Goal: Information Seeking & Learning: Check status

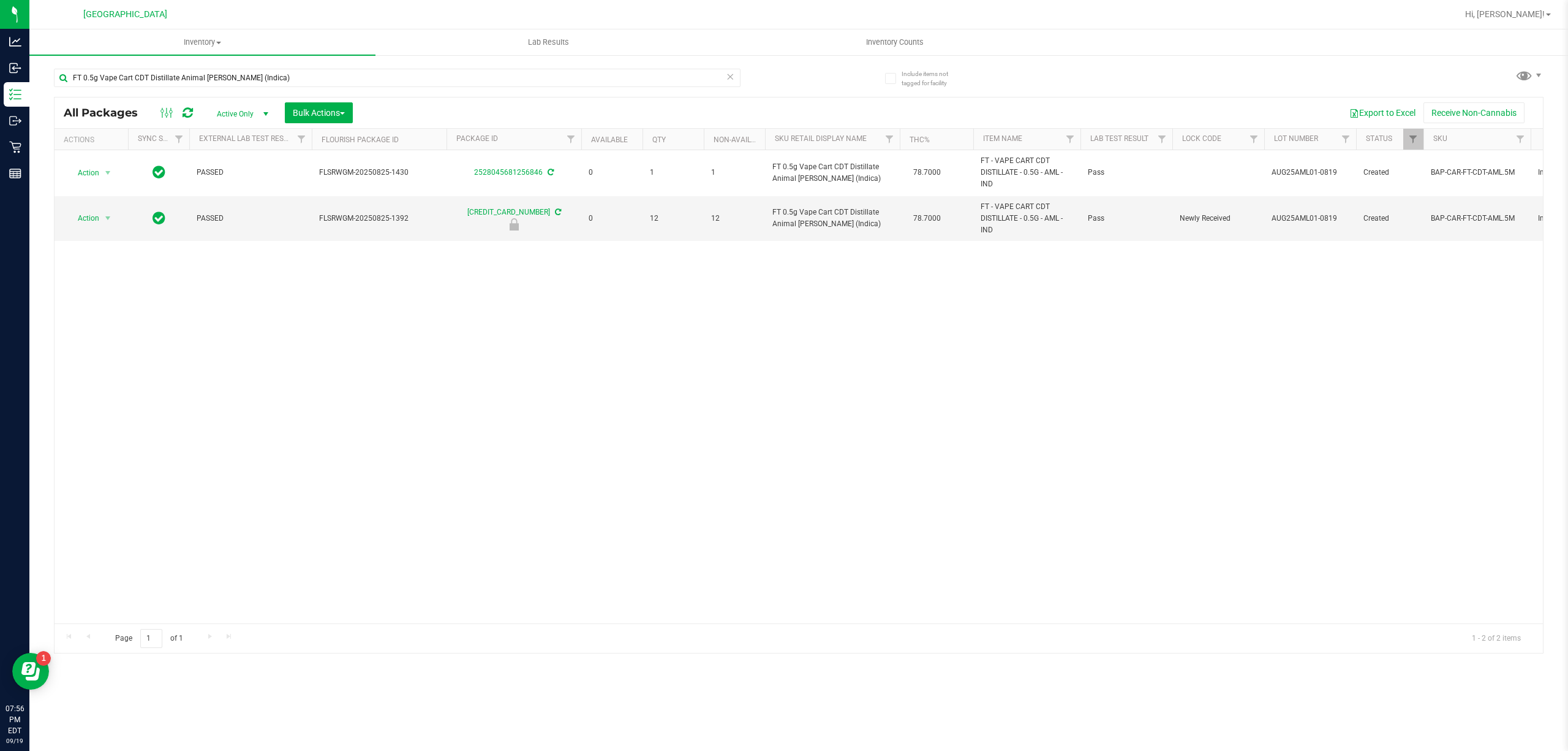
click at [223, 79] on input "FT 0.5g Vape Cart CDT Distillate Animal [PERSON_NAME] (Indica)" at bounding box center [396, 78] width 687 height 19
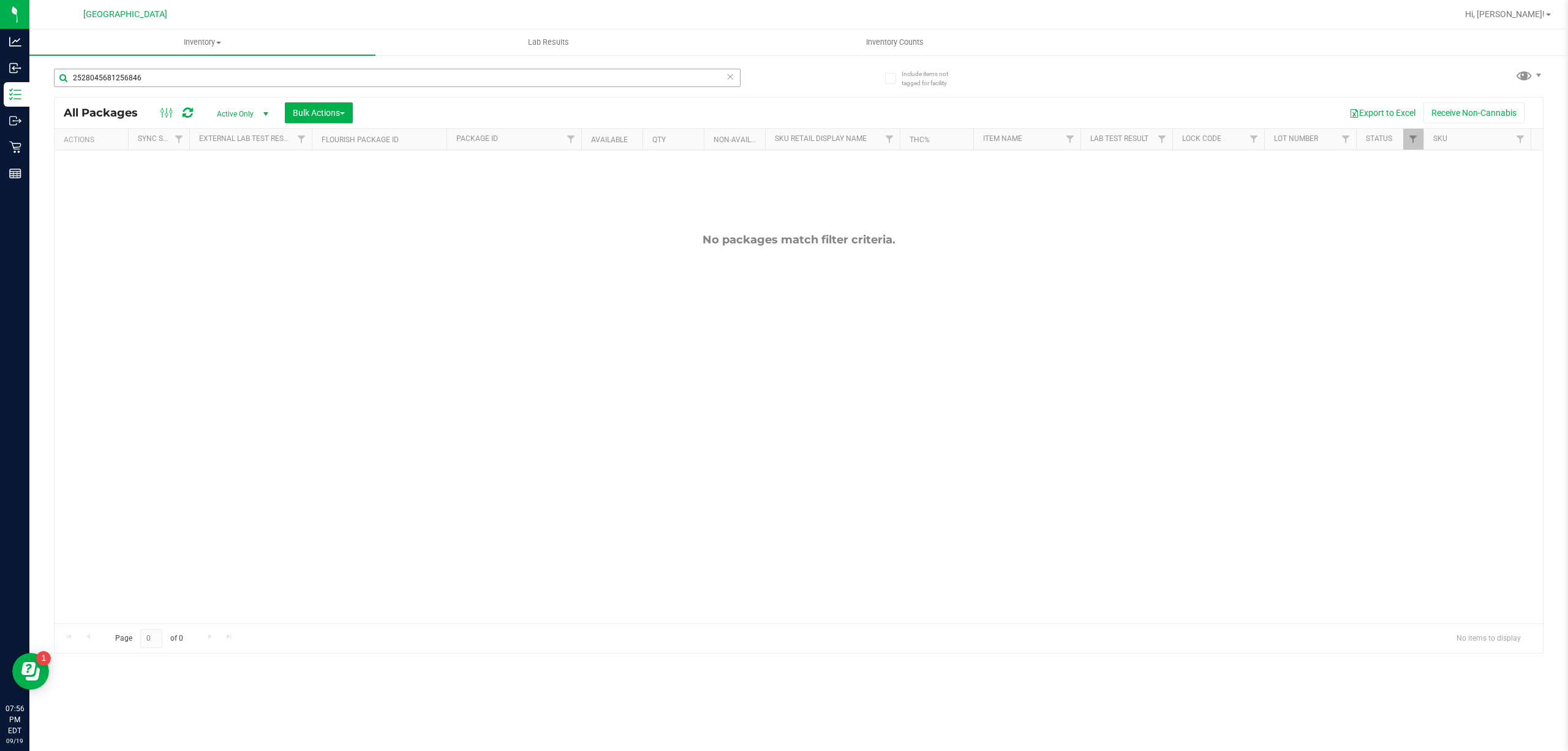
click at [258, 81] on input "2528045681256846" at bounding box center [396, 78] width 687 height 19
type input "4075345854549177"
click at [253, 77] on input "4075345854549177" at bounding box center [396, 78] width 687 height 19
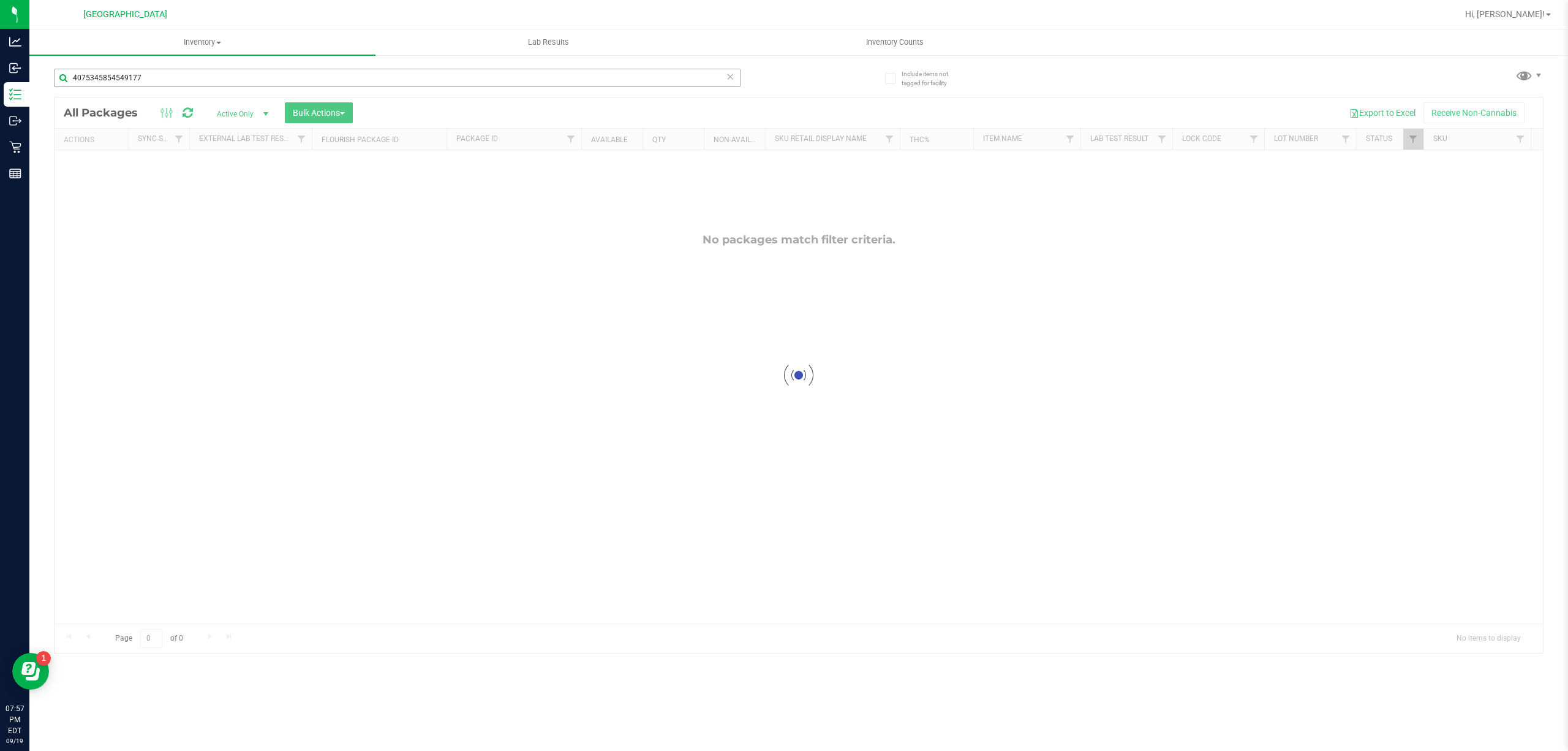
click at [253, 77] on input "4075345854549177" at bounding box center [396, 78] width 687 height 19
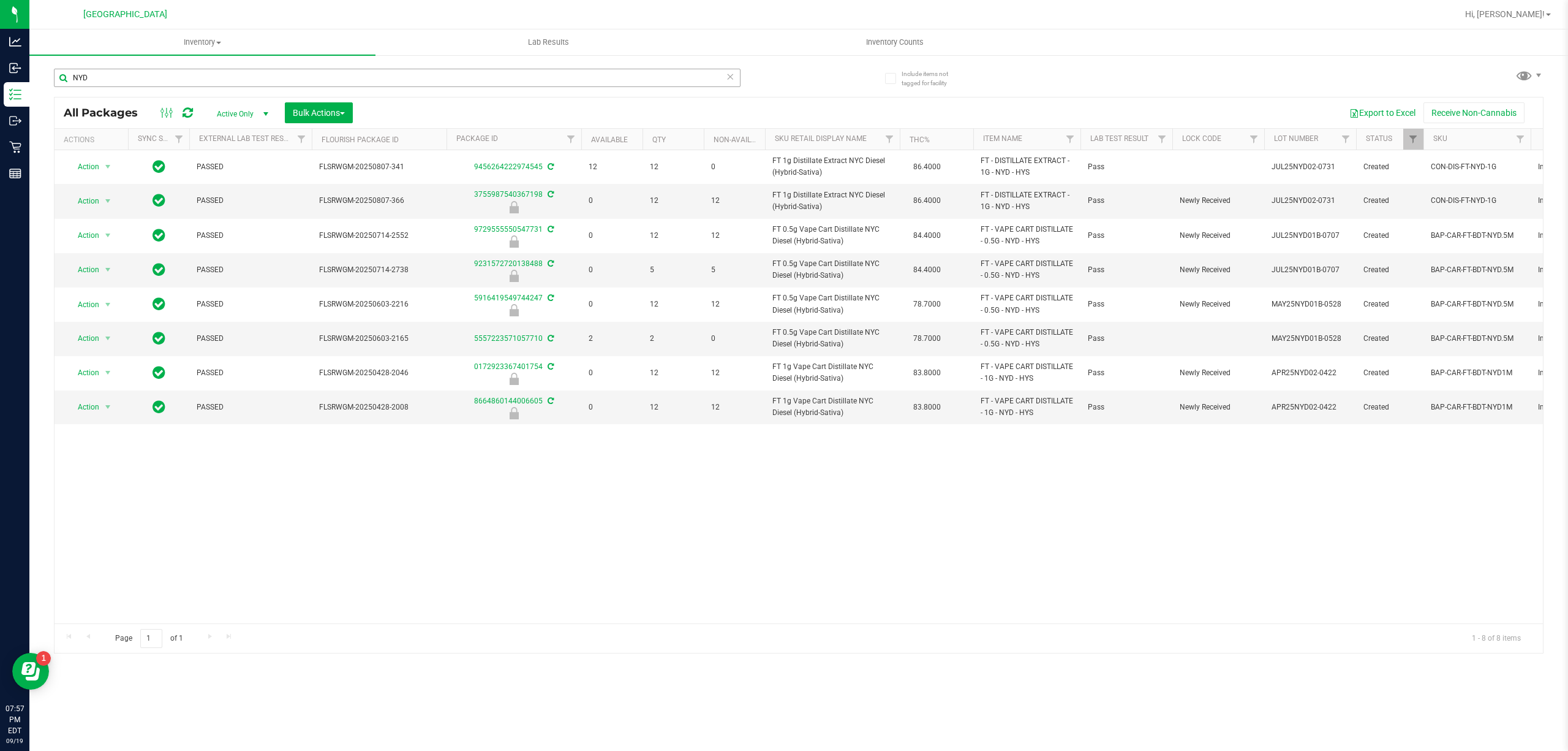
click at [590, 76] on input "NYD" at bounding box center [396, 78] width 687 height 19
type input "5659951773618473"
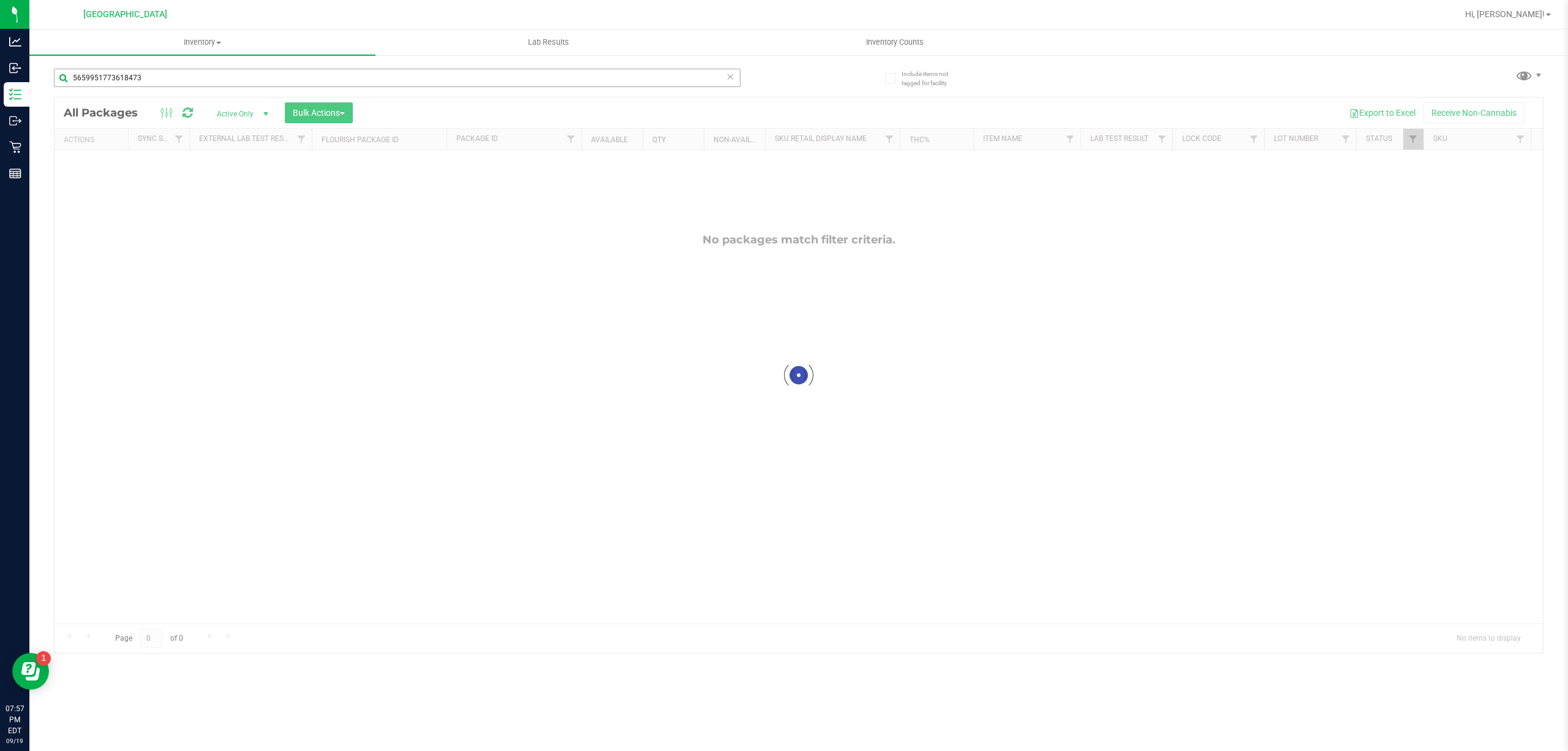
click at [349, 78] on input "5659951773618473" at bounding box center [396, 78] width 687 height 19
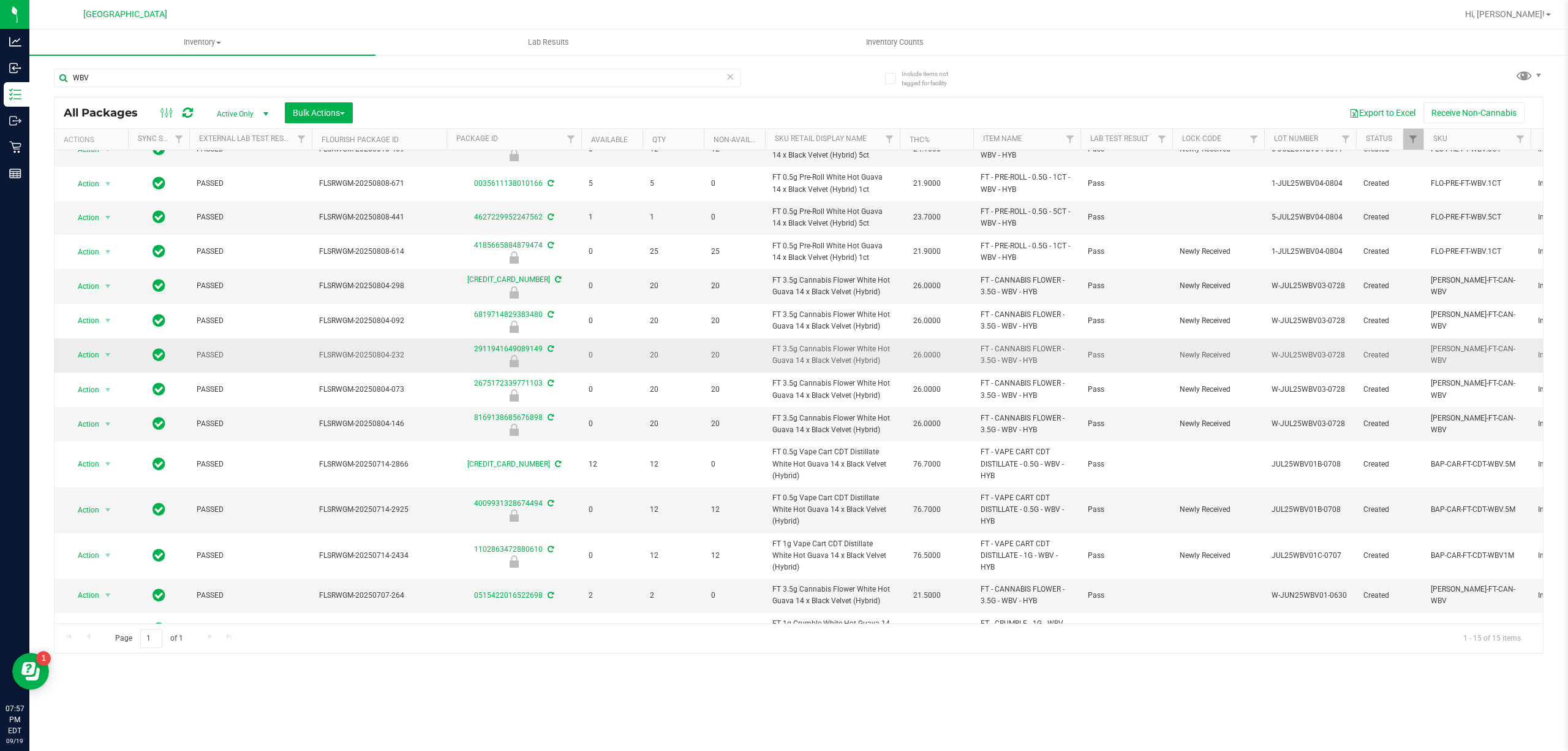
scroll to position [90, 0]
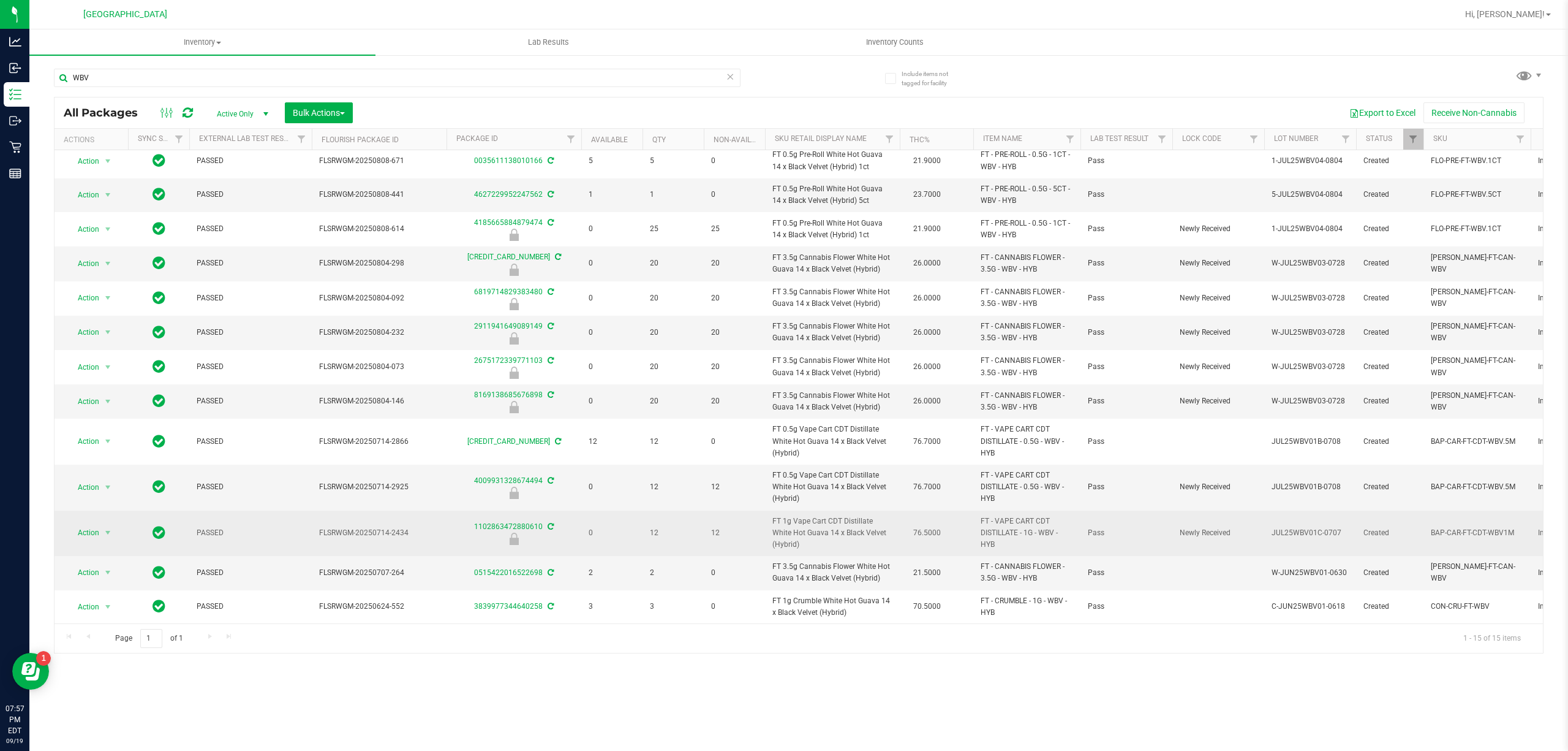
click at [798, 525] on span "FT 1g Vape Cart CDT Distillate White Hot Guava 14 x Black Velvet (Hybrid)" at bounding box center [832, 533] width 120 height 36
copy td "FT 1g Vape Cart CDT Distillate White Hot Guava 14 x Black Velvet (Hybrid)"
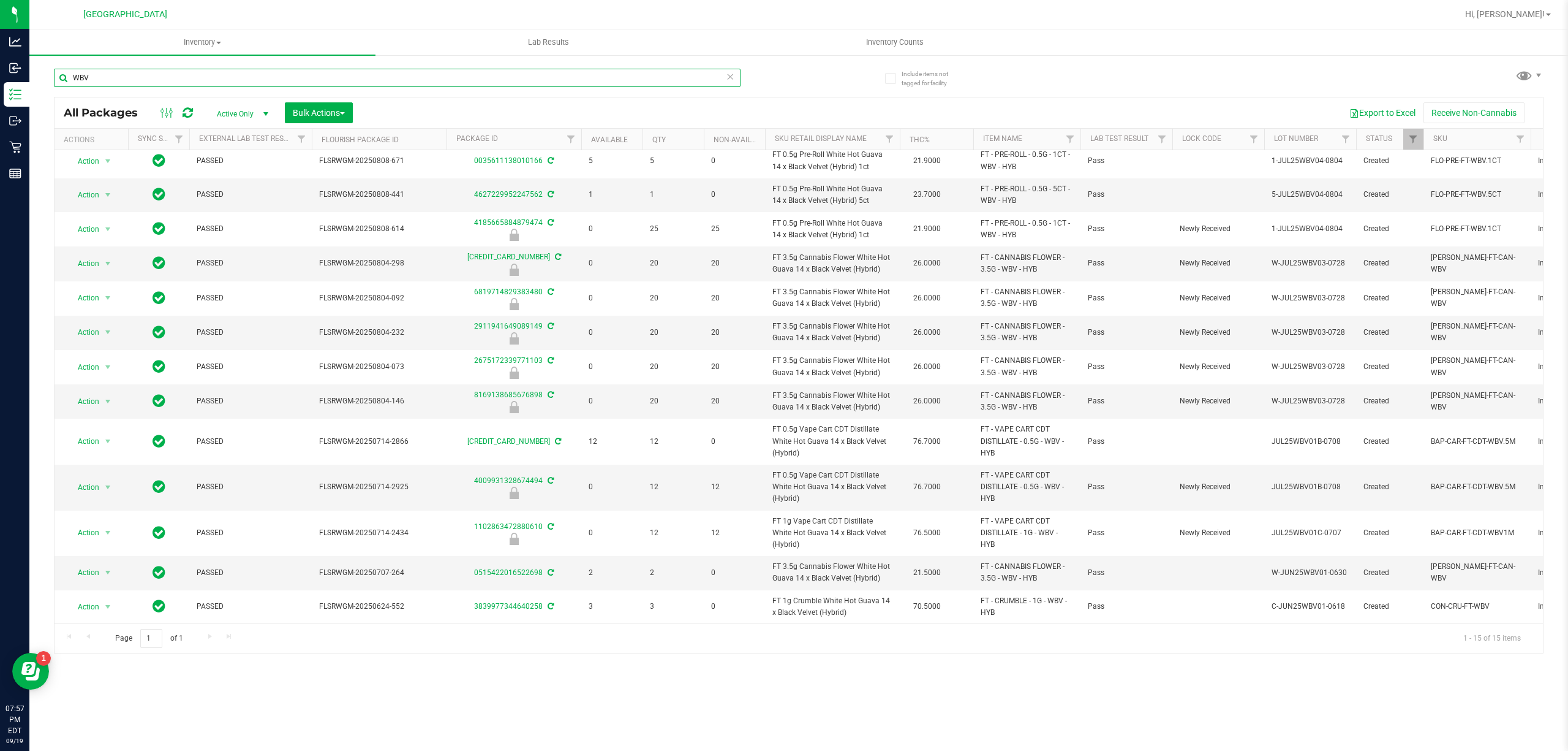
click at [541, 71] on input "WBV" at bounding box center [396, 78] width 687 height 19
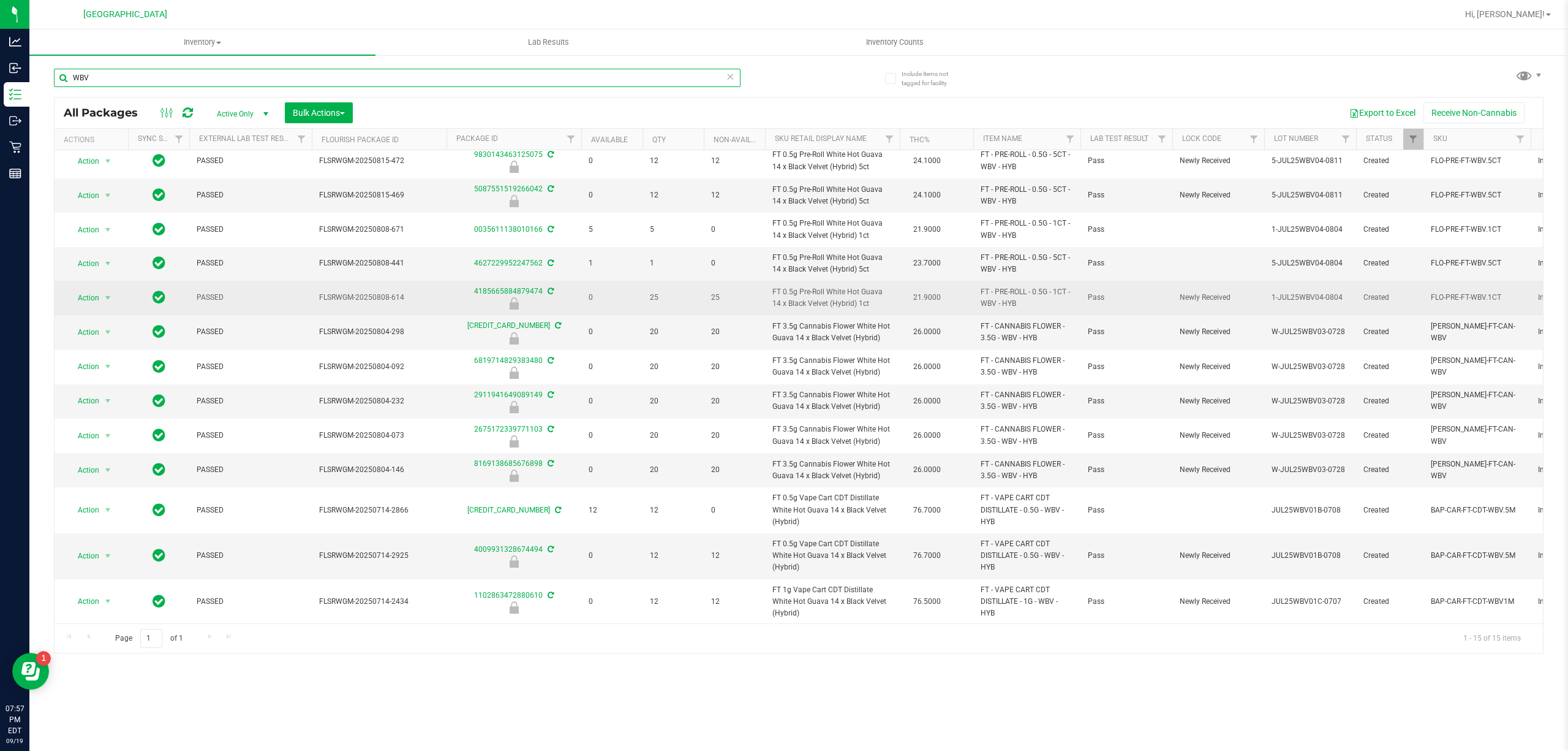
scroll to position [0, 0]
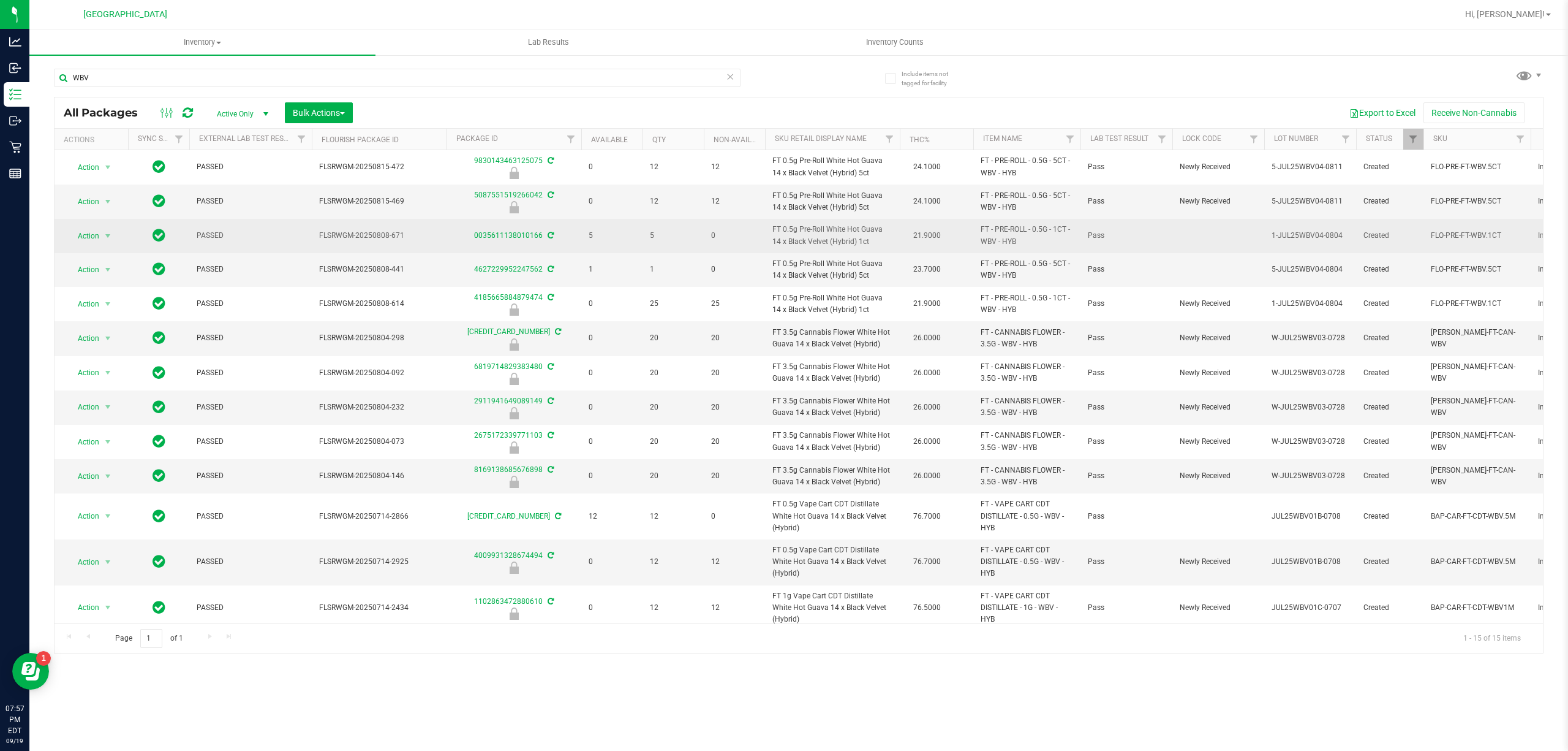
click at [814, 243] on span "FT 0.5g Pre-Roll White Hot Guava 14 x Black Velvet (Hybrid) 1ct" at bounding box center [832, 235] width 120 height 24
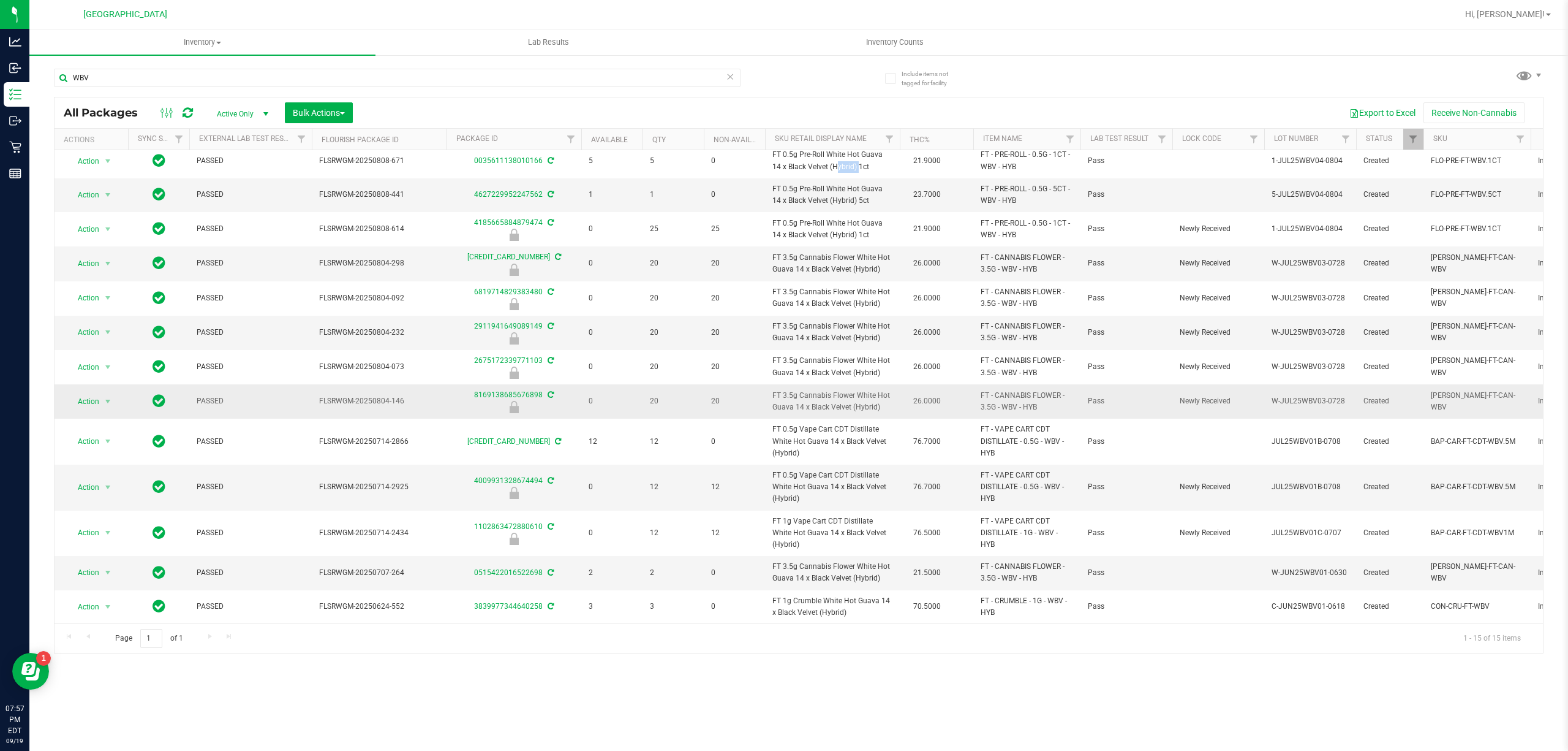
scroll to position [90, 0]
click at [486, 85] on input "WBV" at bounding box center [396, 78] width 687 height 19
type input "8841811149375488"
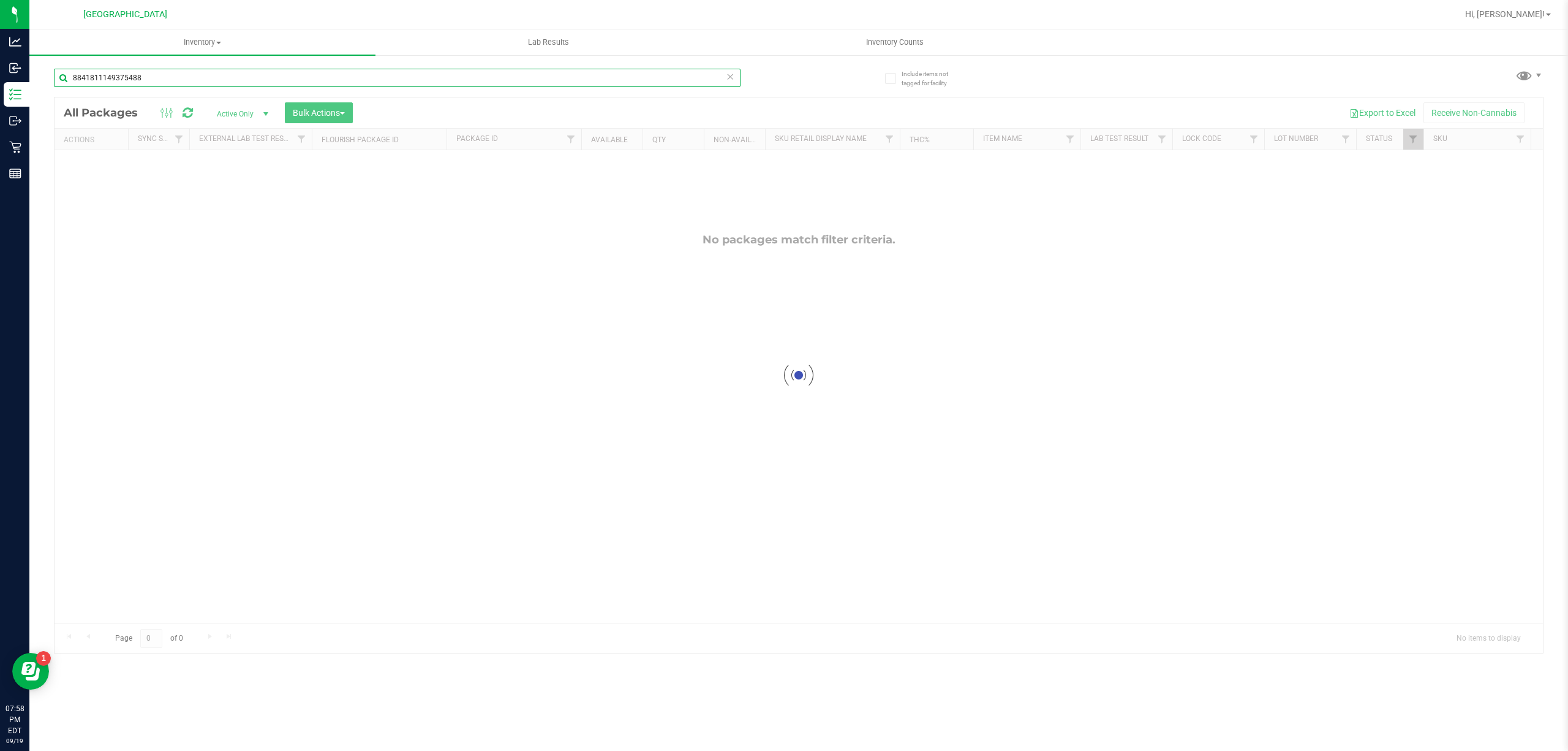
click at [582, 76] on input "8841811149375488" at bounding box center [396, 78] width 687 height 19
type input "A"
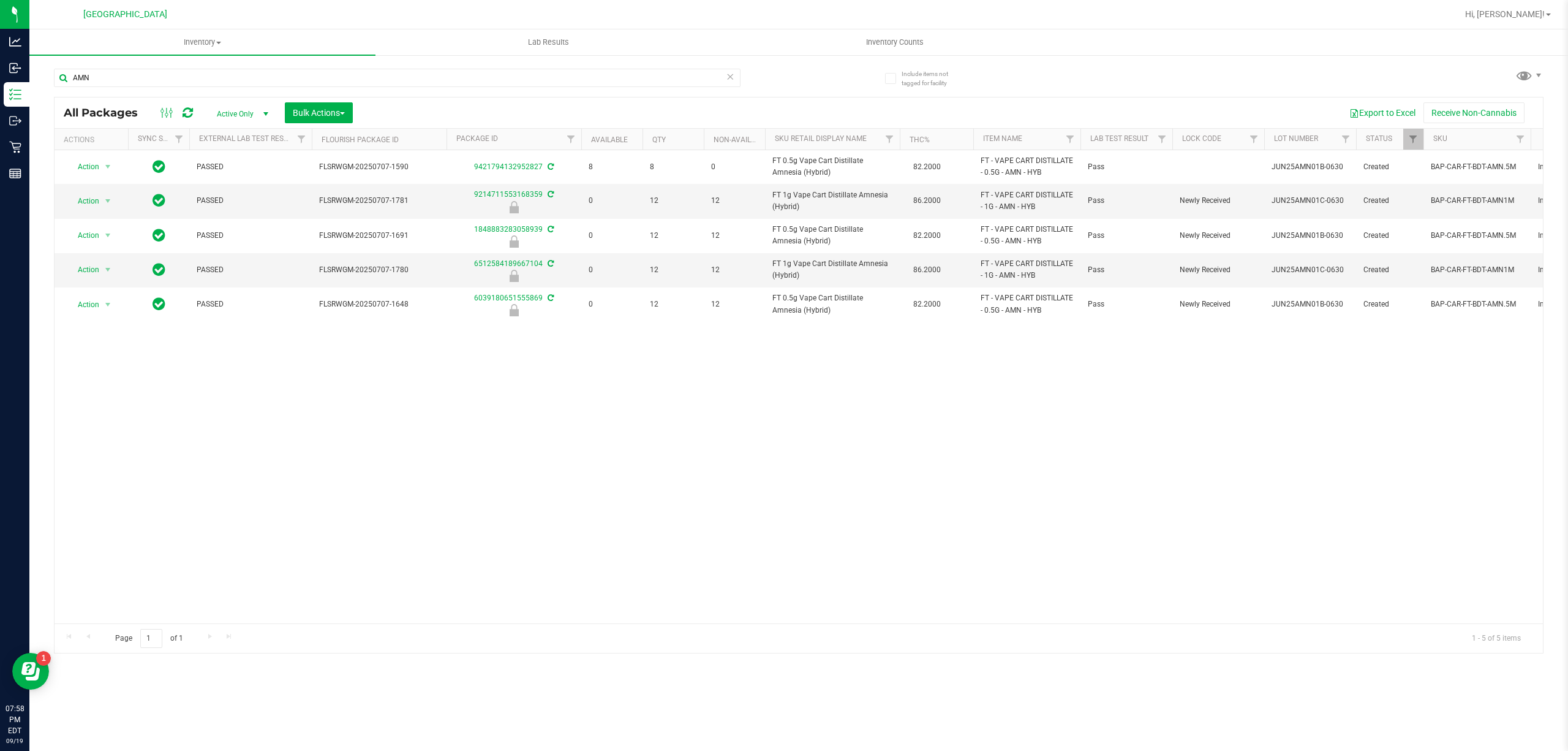
click at [507, 67] on div "AMN" at bounding box center [426, 77] width 745 height 40
click at [503, 69] on input "AMN" at bounding box center [396, 78] width 687 height 19
type input "2685271719366759"
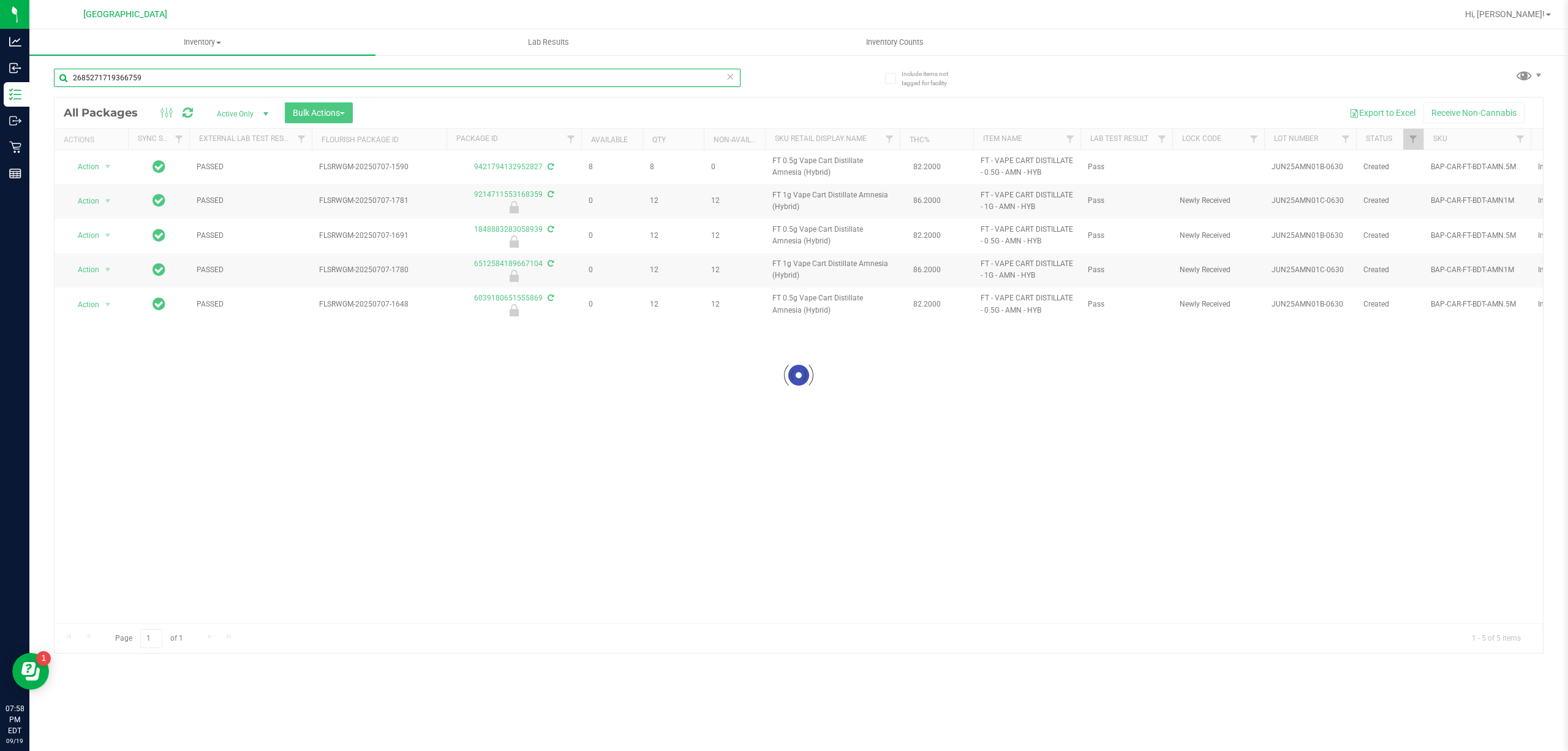
click at [380, 78] on input "2685271719366759" at bounding box center [396, 78] width 687 height 19
click at [380, 78] on div "Inventory All packages All inventory Waste log Create inventory Lab Results Inv…" at bounding box center [799, 389] width 1539 height 721
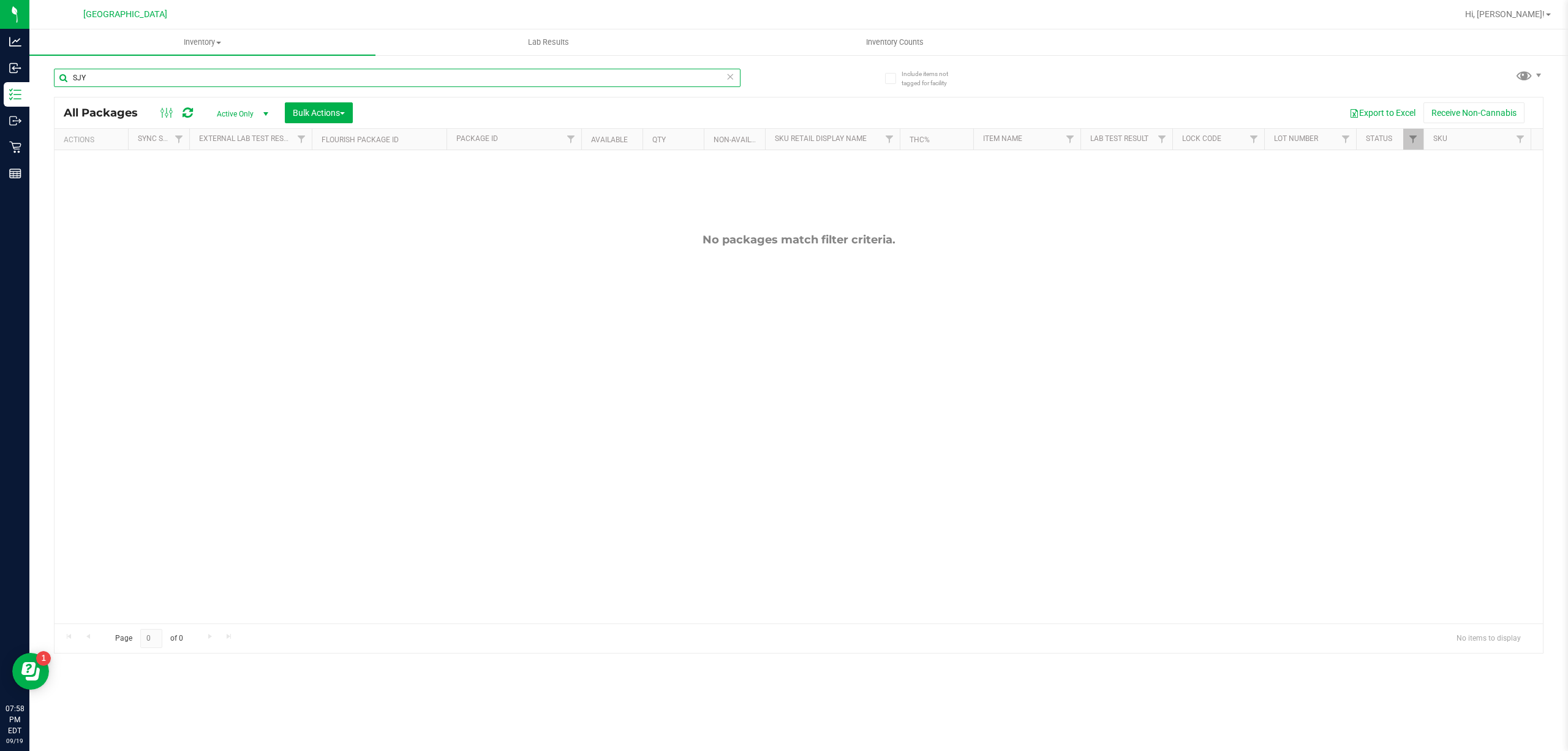
click at [419, 73] on input "SJY" at bounding box center [396, 78] width 687 height 19
type input "7101453774439677"
click at [420, 71] on input "7101453774439677" at bounding box center [396, 78] width 687 height 19
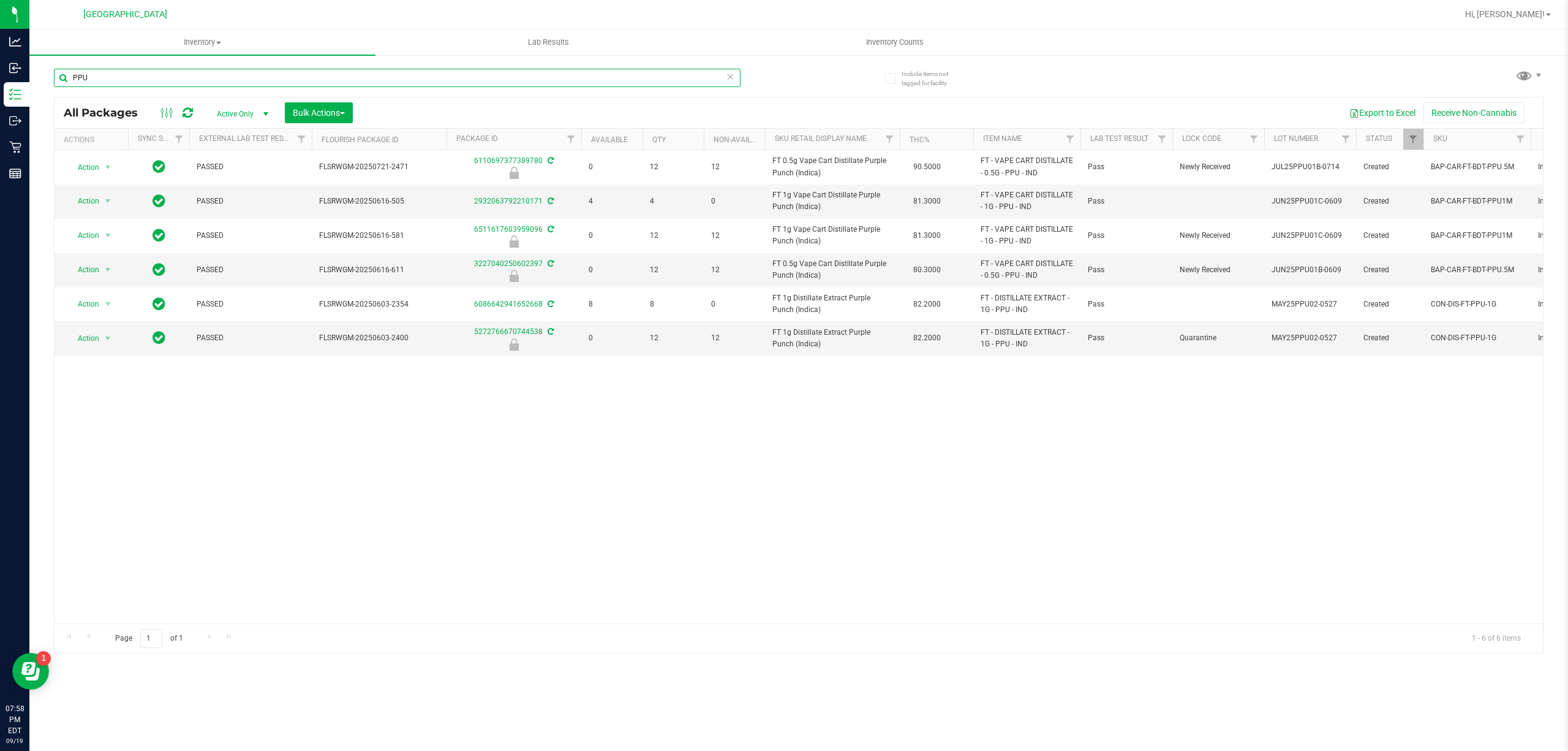
click at [549, 69] on input "PPU" at bounding box center [396, 78] width 687 height 19
type input "8209114346942378"
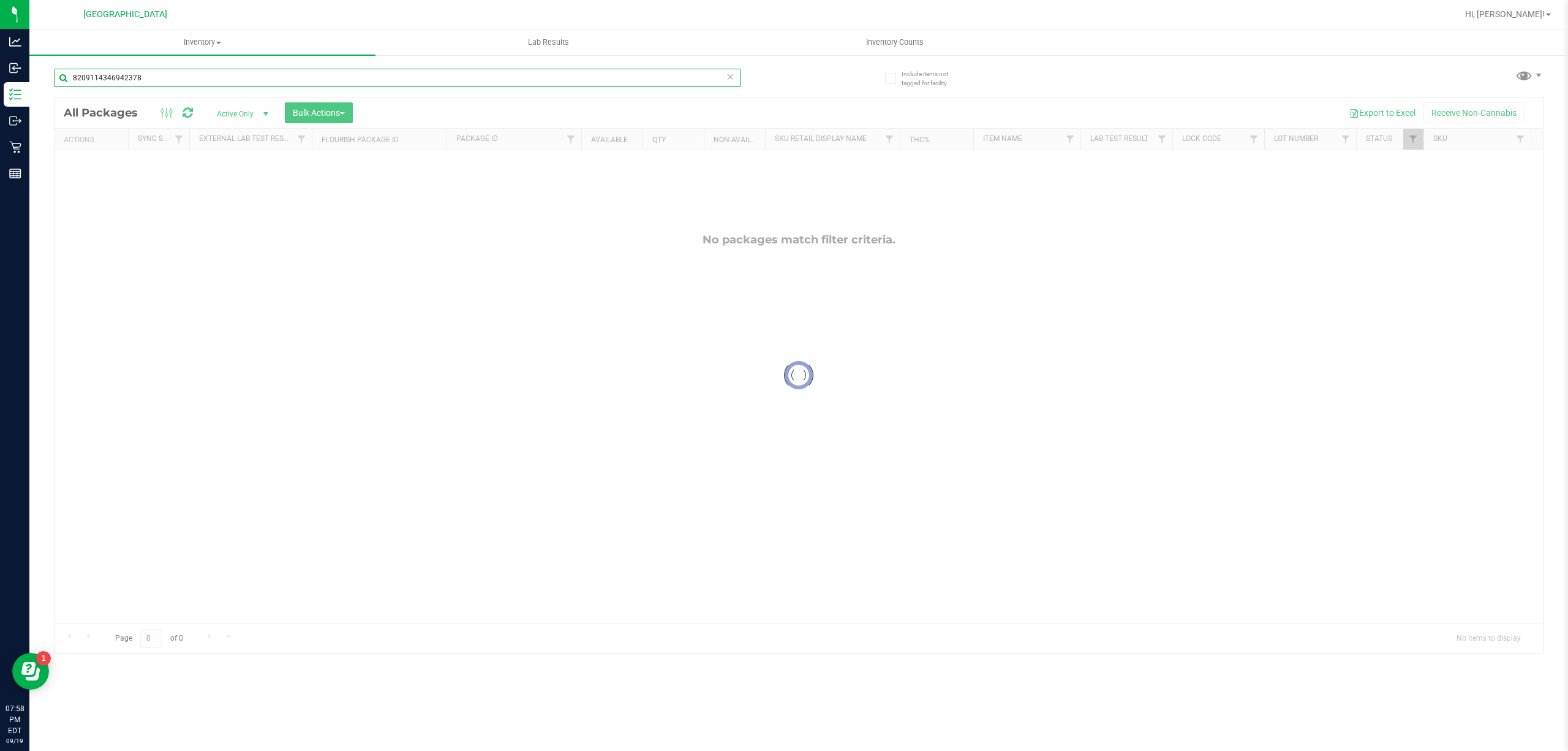
click at [488, 73] on input "8209114346942378" at bounding box center [396, 78] width 687 height 19
click at [486, 73] on input "8209114346942378" at bounding box center [396, 78] width 687 height 19
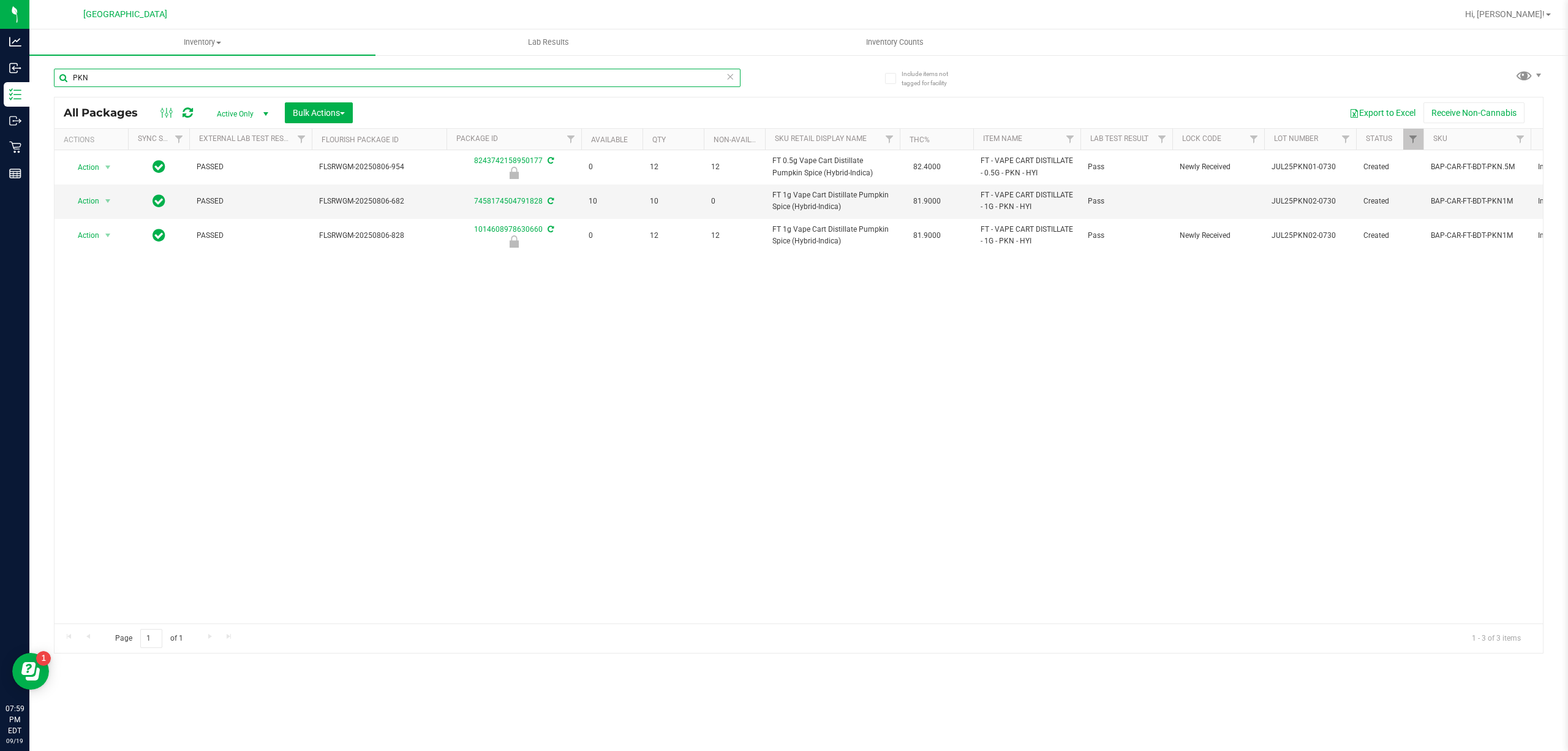
type input "PKN"
click at [586, 62] on div "PKN" at bounding box center [426, 77] width 745 height 40
click at [576, 66] on div "PKN" at bounding box center [426, 77] width 745 height 40
click at [558, 69] on input "PKN" at bounding box center [396, 78] width 687 height 19
click at [557, 69] on input "PKN" at bounding box center [396, 78] width 687 height 19
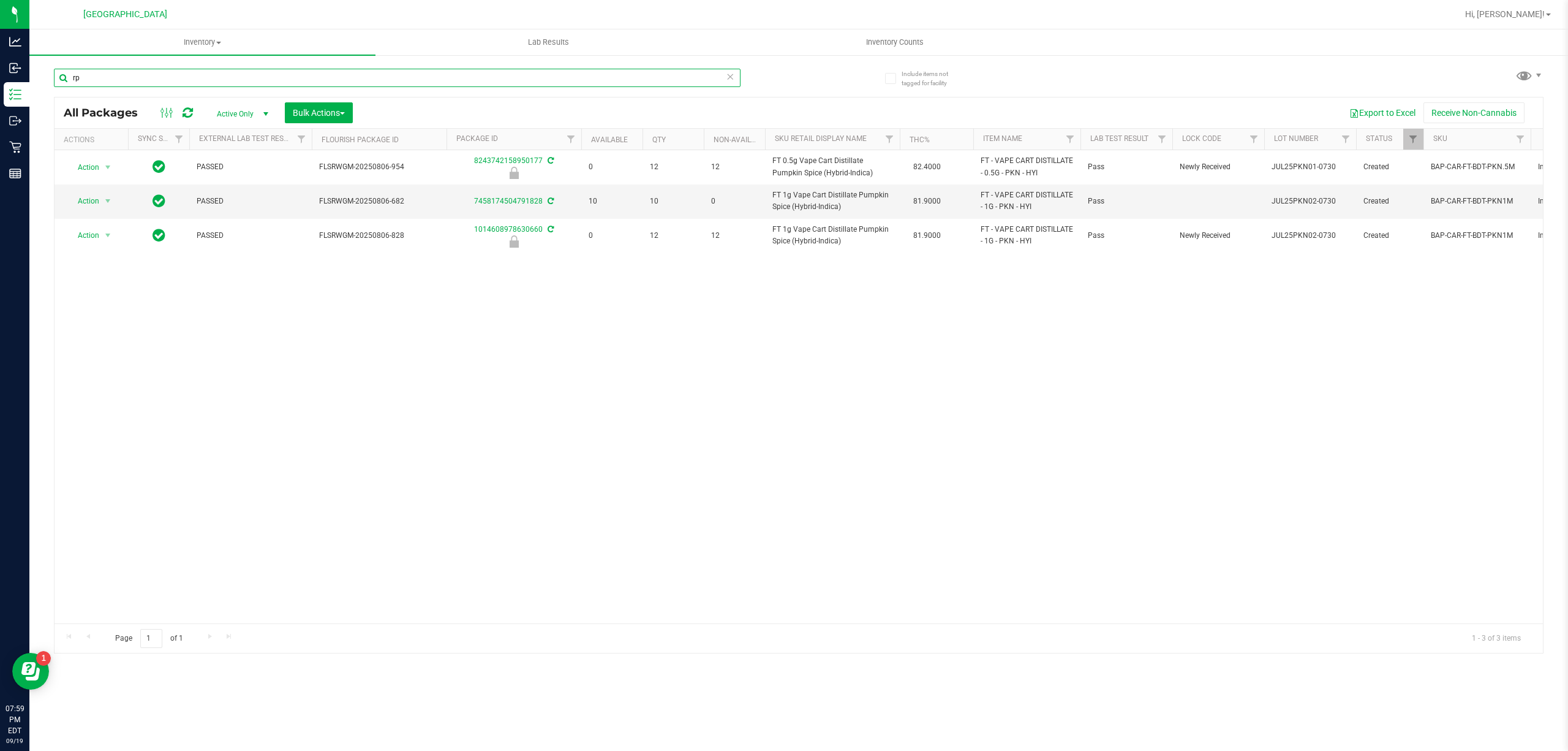
type input "rpb"
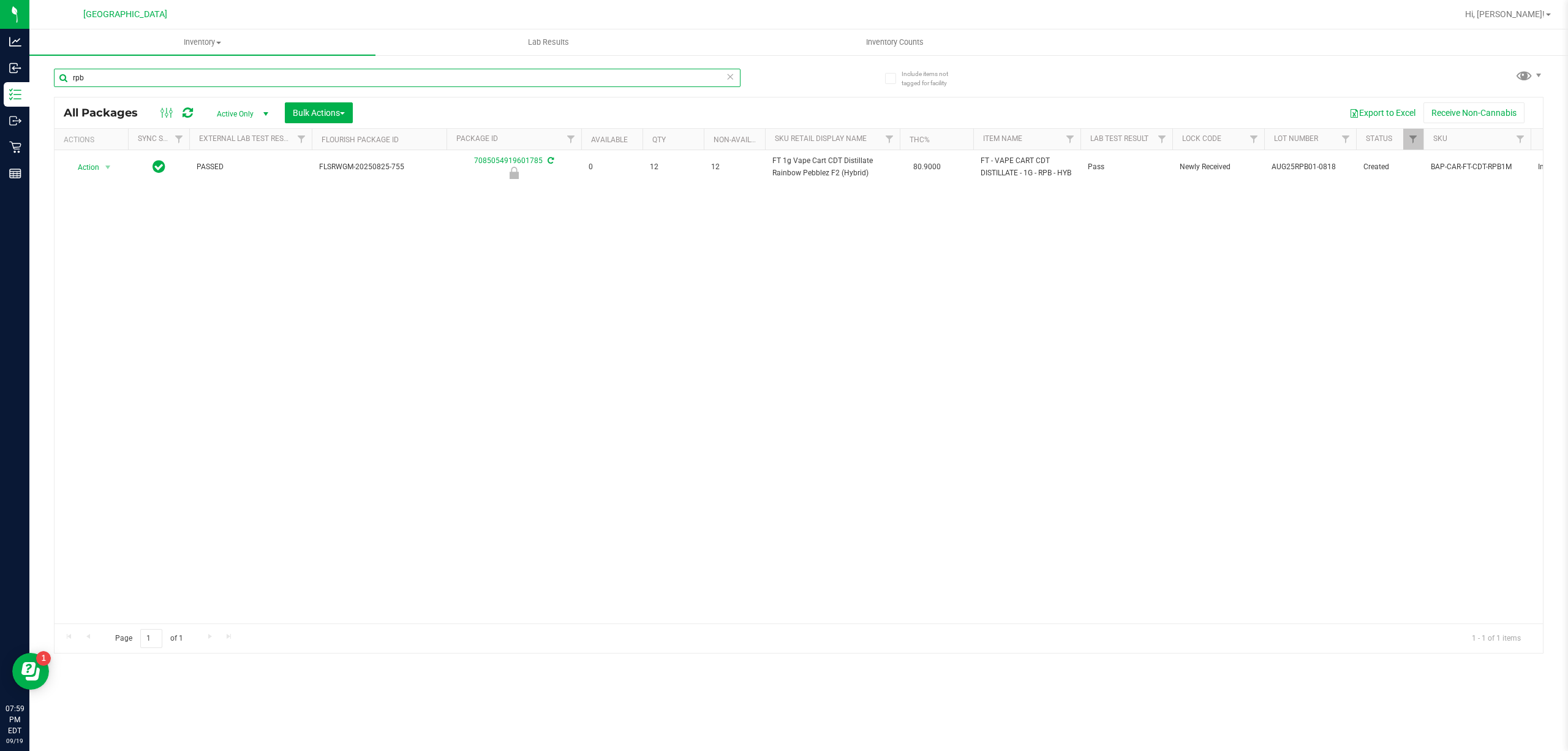
click at [555, 72] on input "rpb" at bounding box center [396, 78] width 687 height 19
click at [554, 72] on input "rpb" at bounding box center [396, 78] width 687 height 19
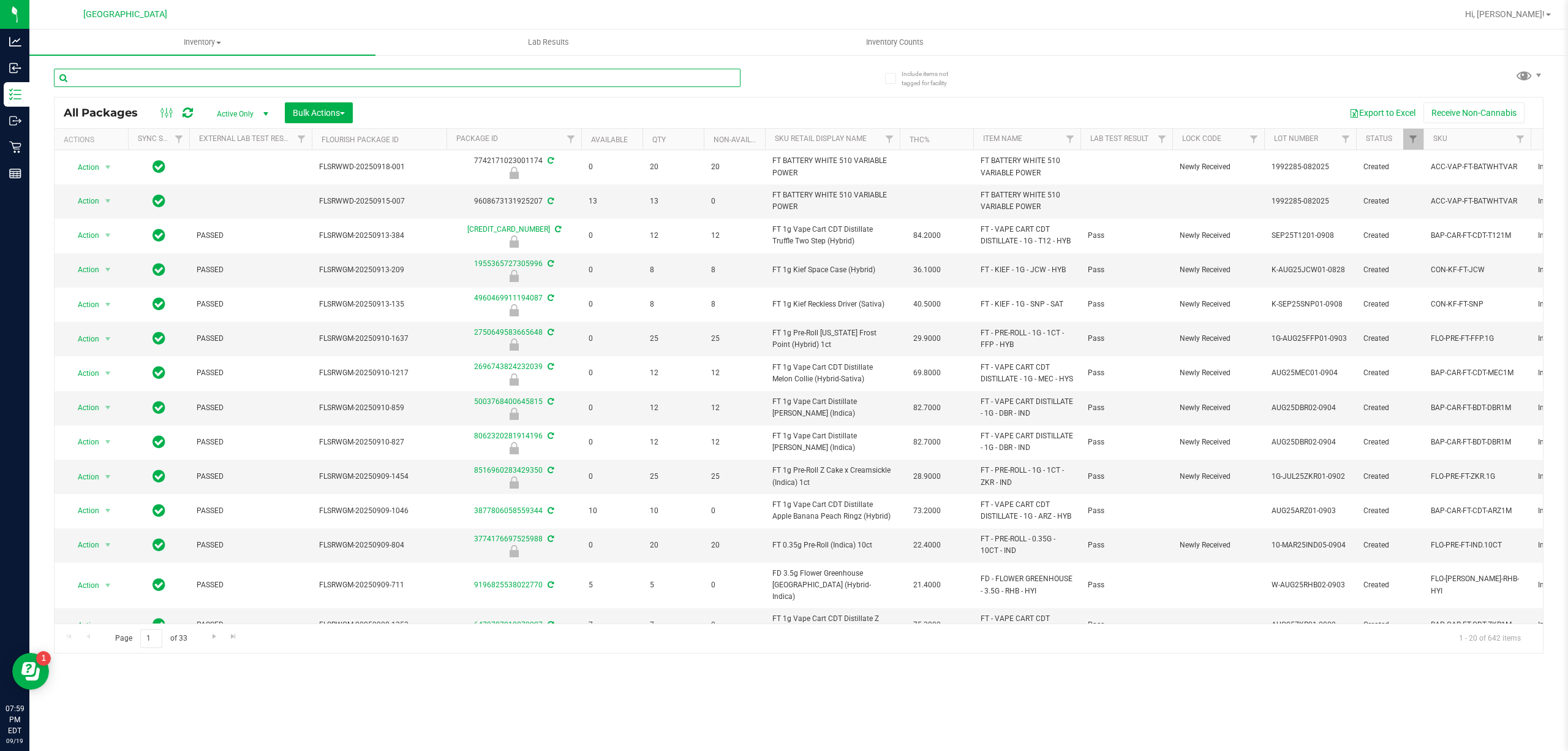
click at [493, 73] on input "text" at bounding box center [396, 78] width 687 height 19
type input "9311509727520860"
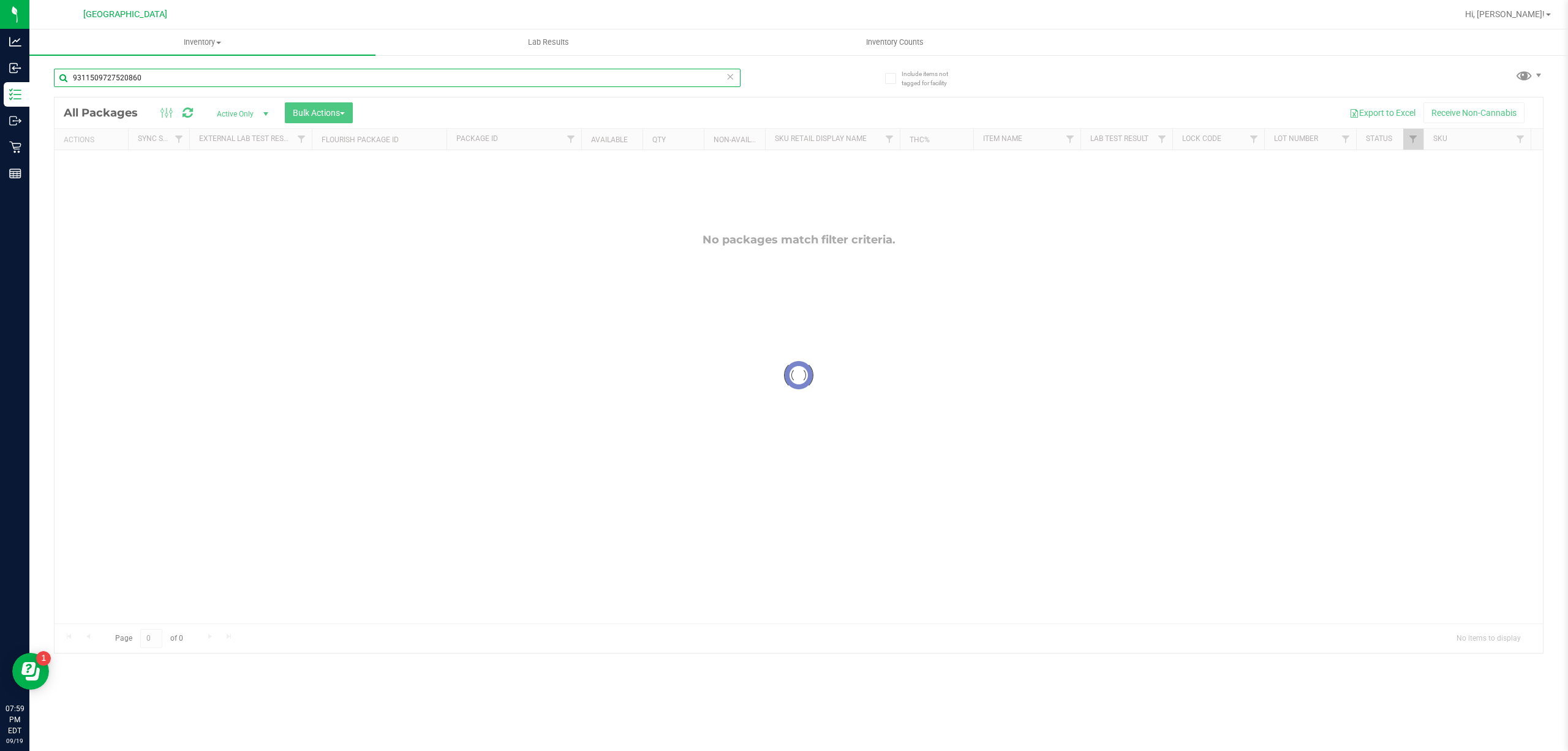
click at [494, 73] on input "9311509727520860" at bounding box center [396, 78] width 687 height 19
type input "MBL"
click at [495, 76] on input "MBL" at bounding box center [396, 78] width 687 height 19
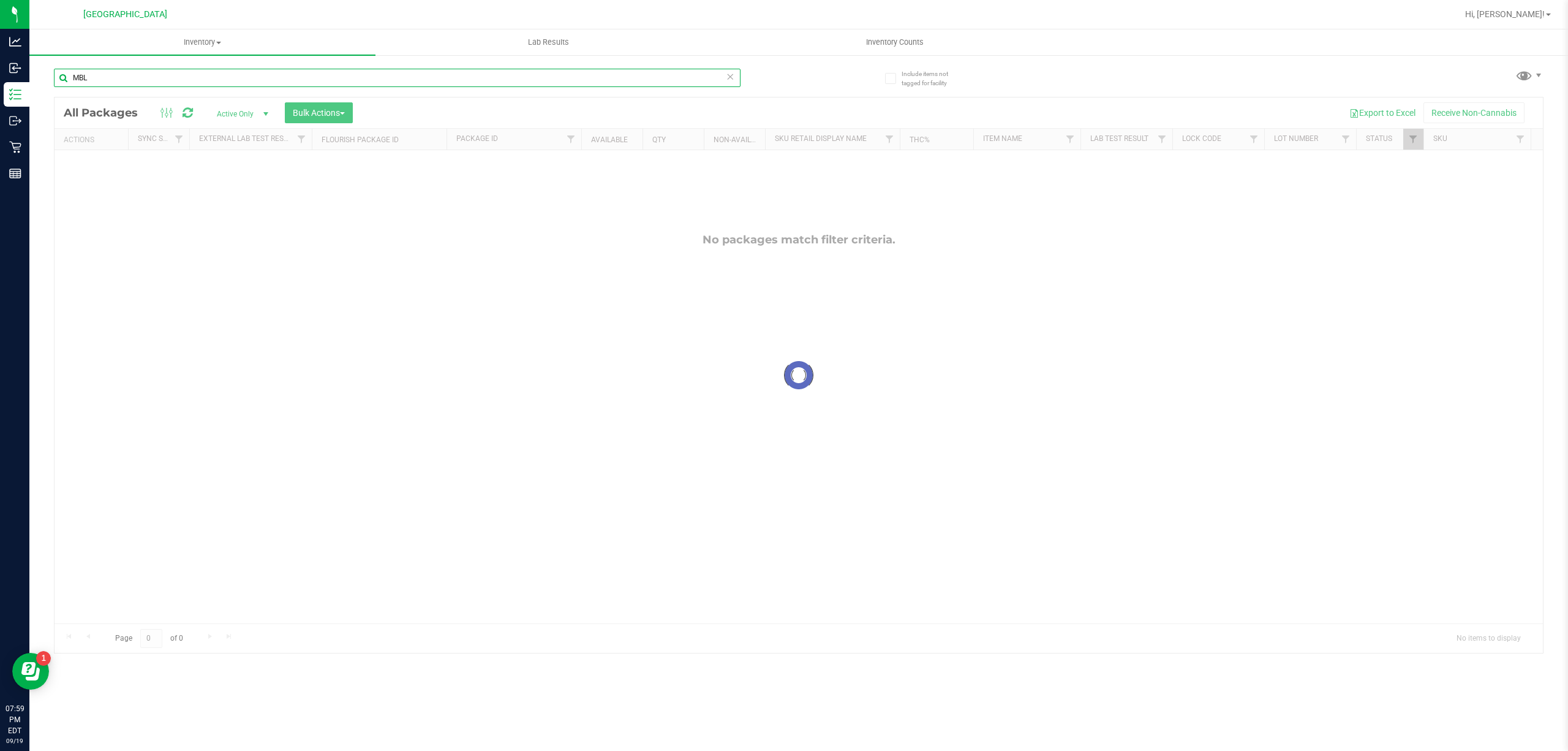
click at [495, 76] on input "MBL" at bounding box center [396, 78] width 687 height 19
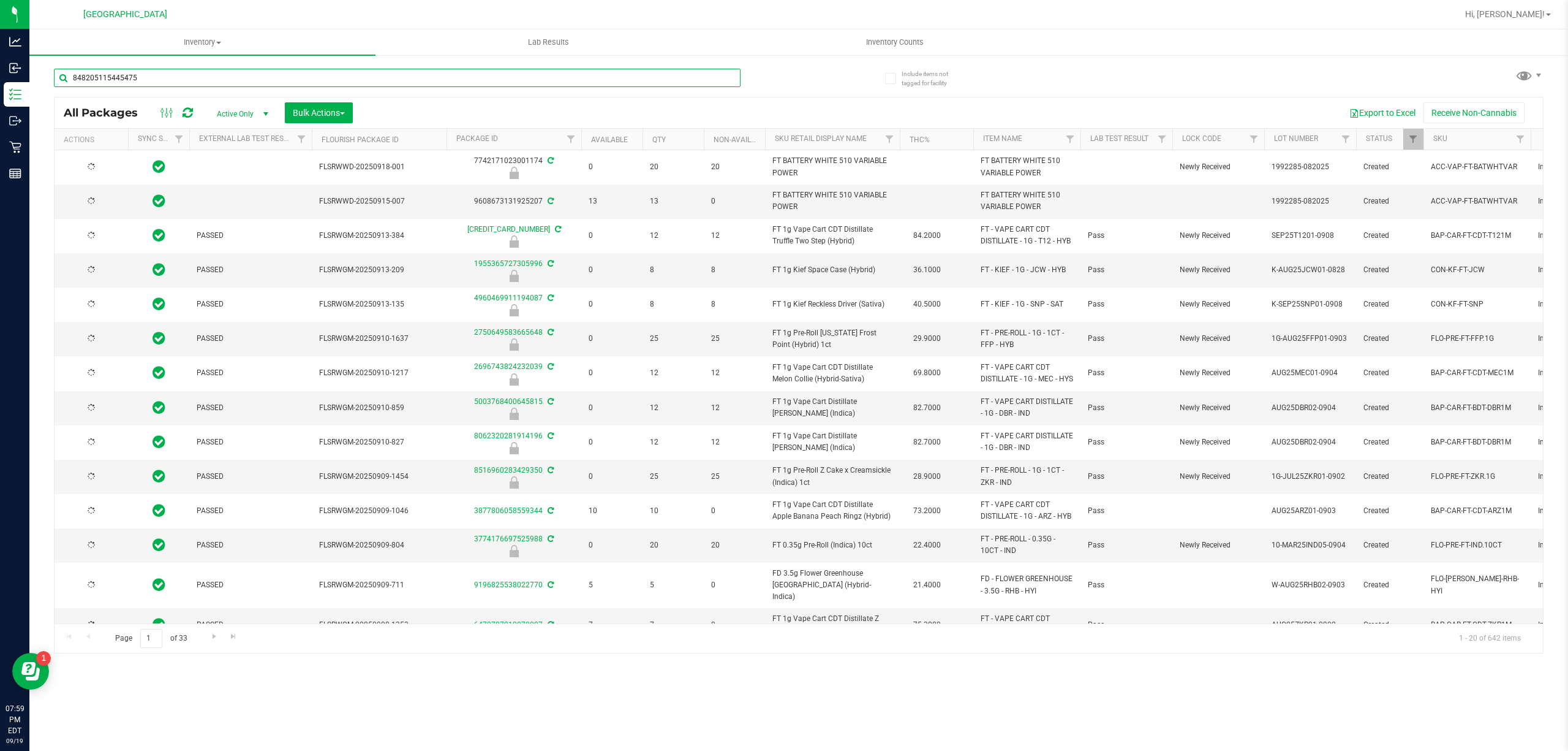
type input "8482051154454758"
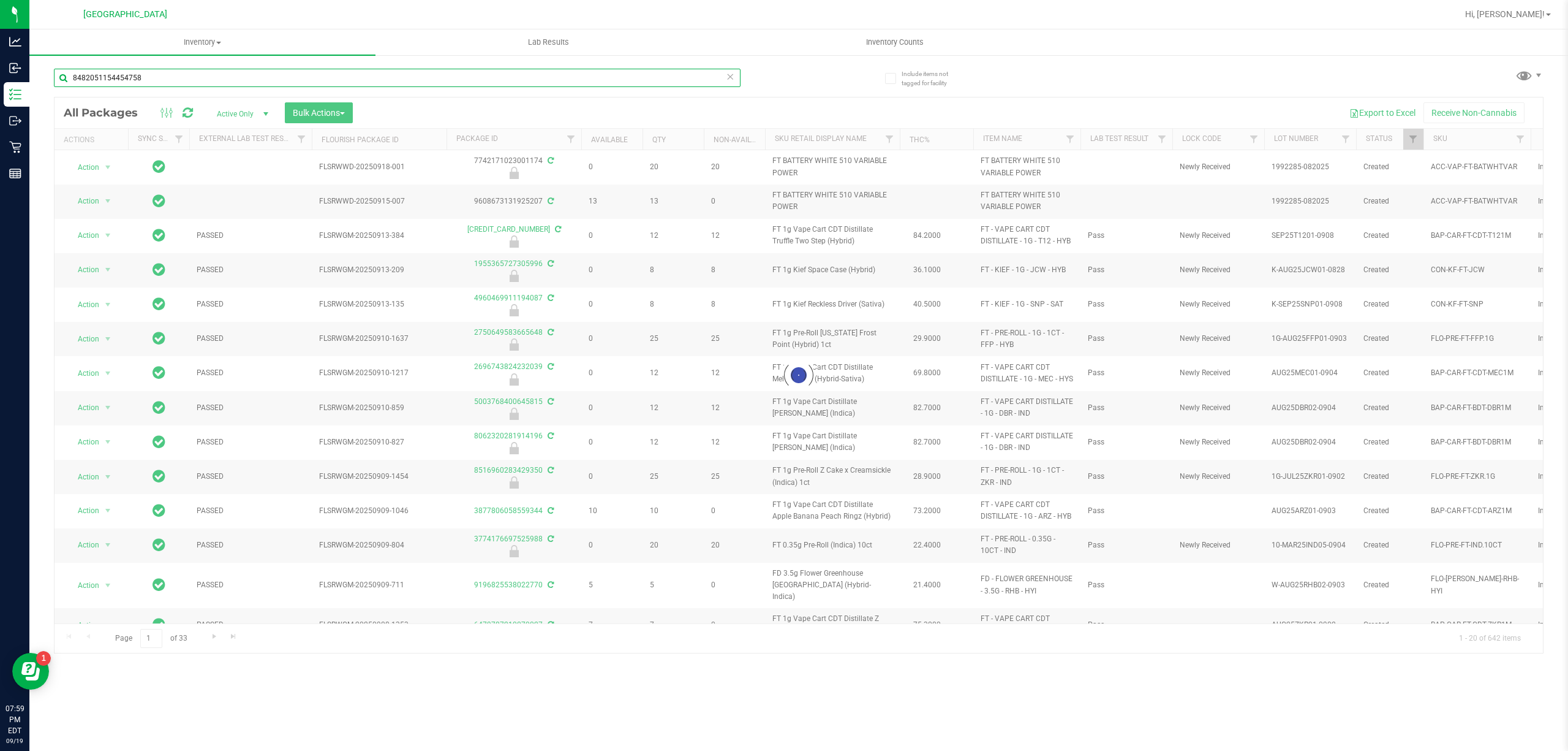
click at [481, 76] on input "8482051154454758" at bounding box center [396, 78] width 687 height 19
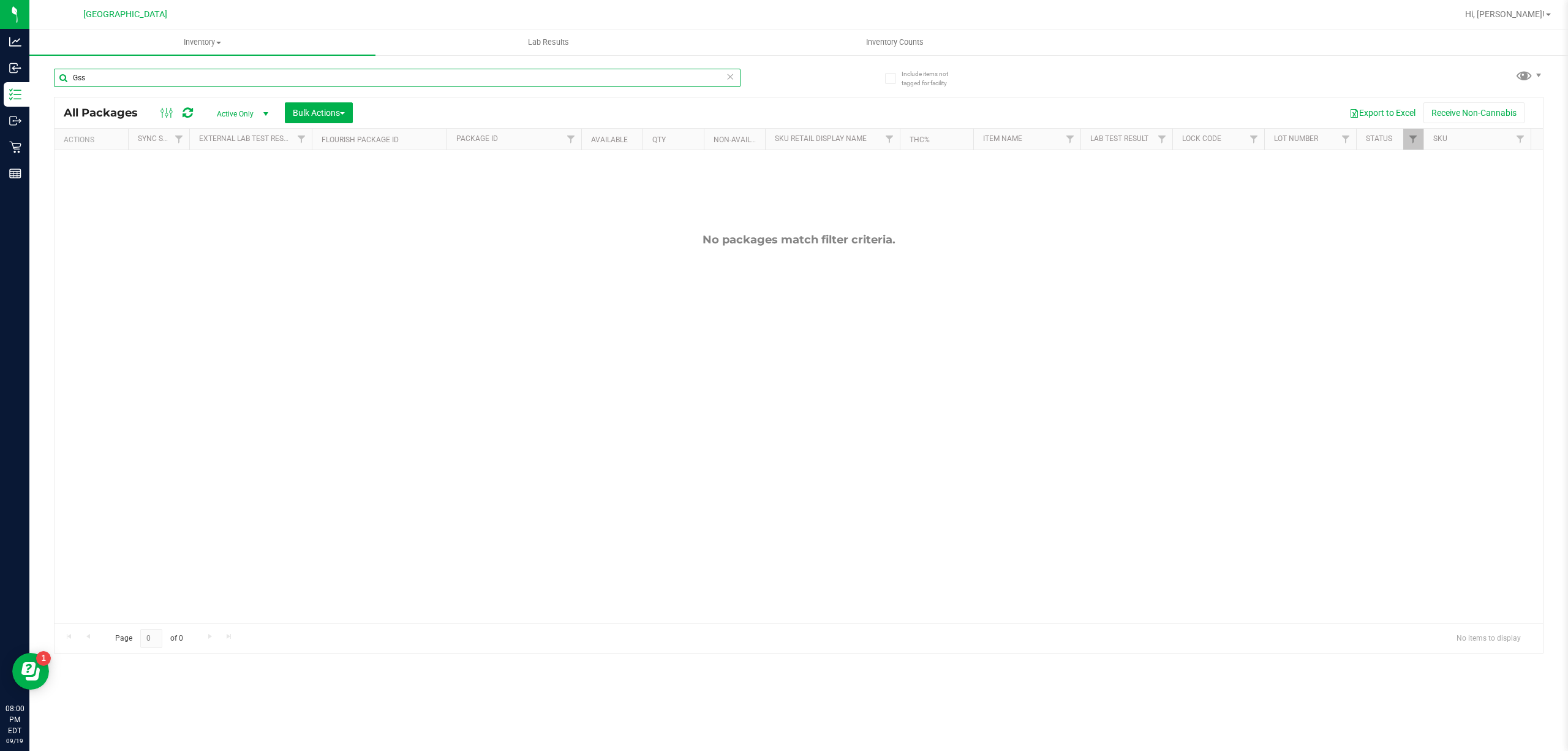
click at [481, 77] on input "Gss" at bounding box center [396, 78] width 687 height 19
click at [482, 77] on input "Gss" at bounding box center [396, 78] width 687 height 19
type input "4568035767900893"
click at [417, 78] on input "4568035767900893" at bounding box center [396, 78] width 687 height 19
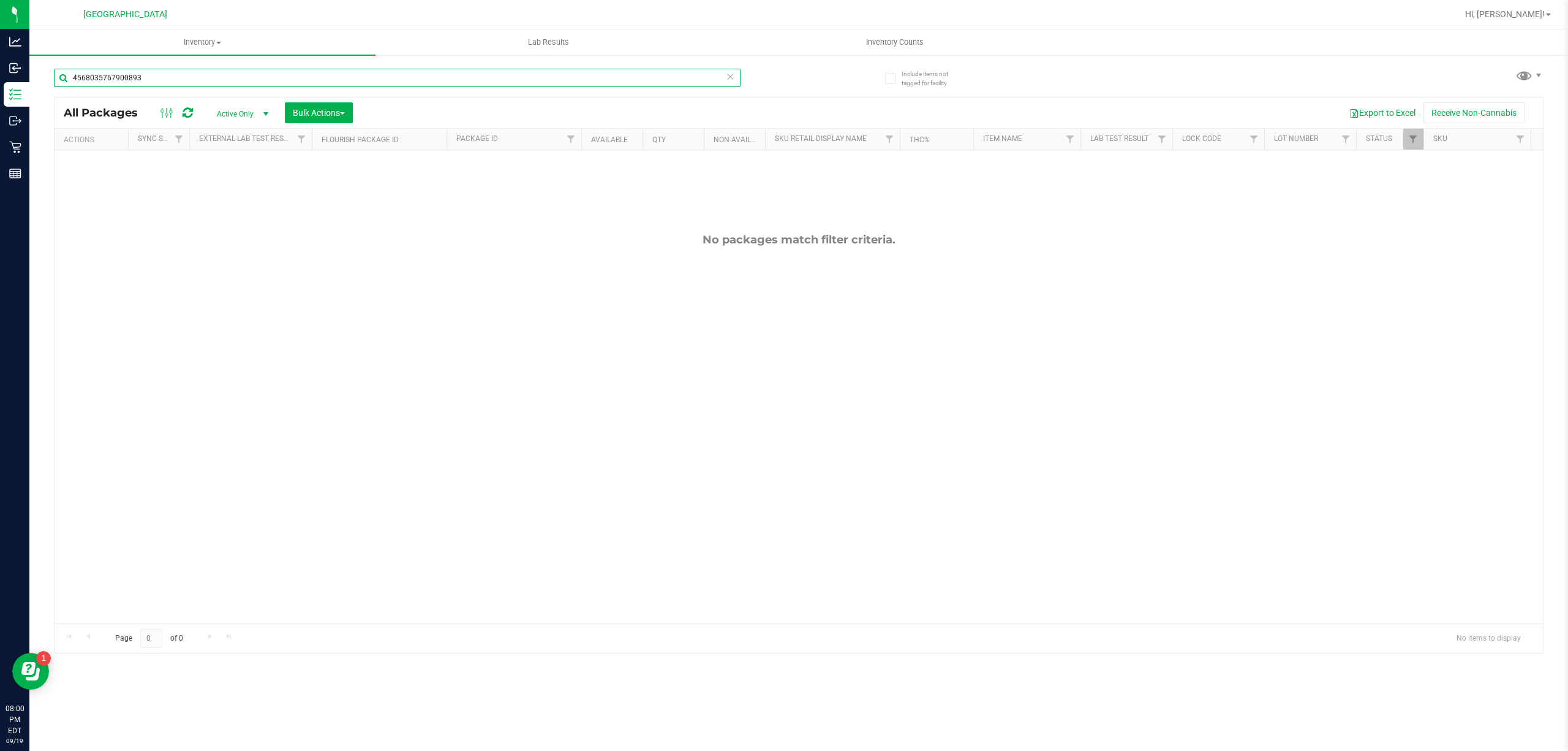
click at [417, 78] on input "4568035767900893" at bounding box center [396, 78] width 687 height 19
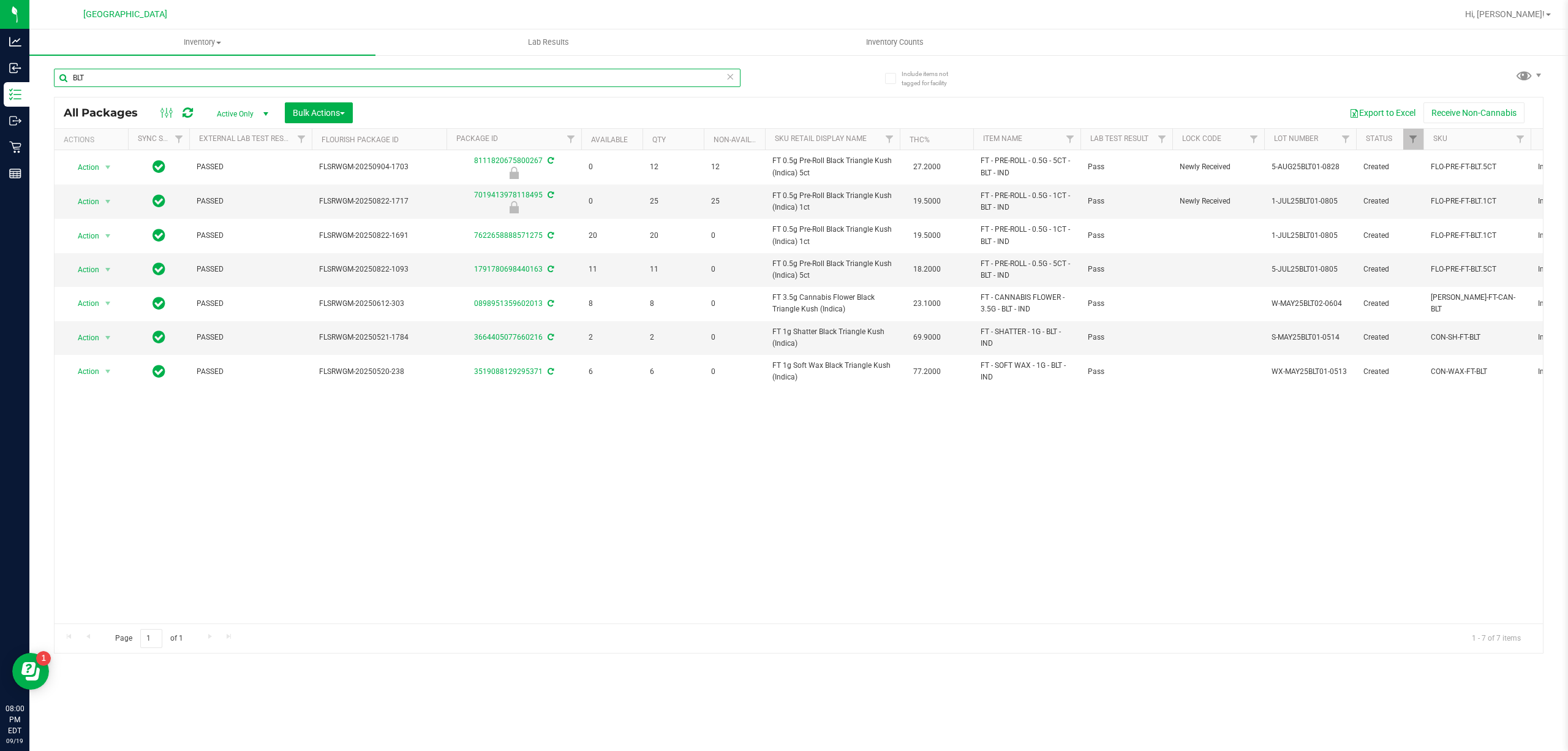
click at [416, 77] on input "BLT" at bounding box center [396, 78] width 687 height 19
click at [409, 70] on input "BLT" at bounding box center [396, 78] width 687 height 19
click at [367, 77] on input "BLT" at bounding box center [396, 78] width 687 height 19
type input "8359628155500882"
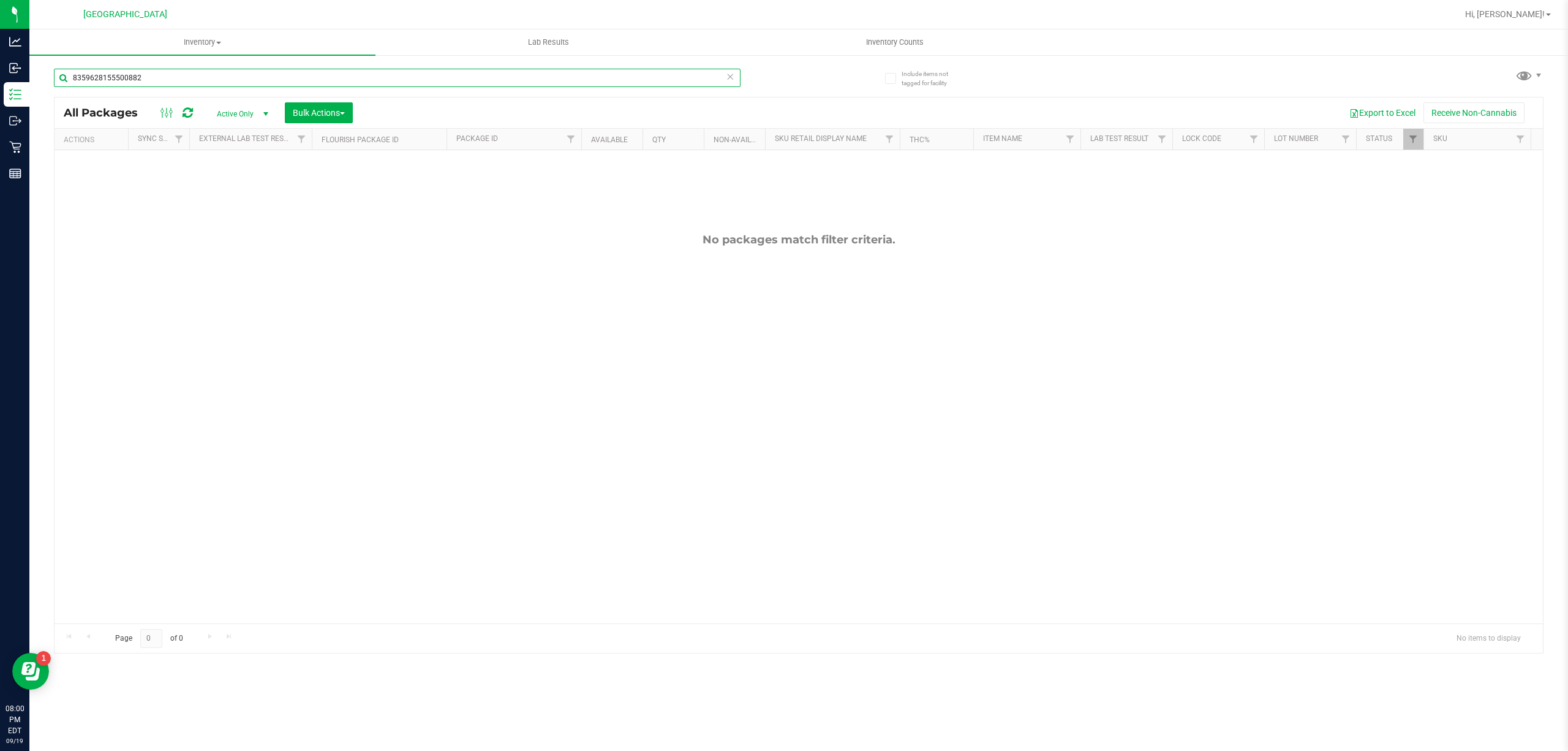
click at [542, 78] on input "8359628155500882" at bounding box center [396, 78] width 687 height 19
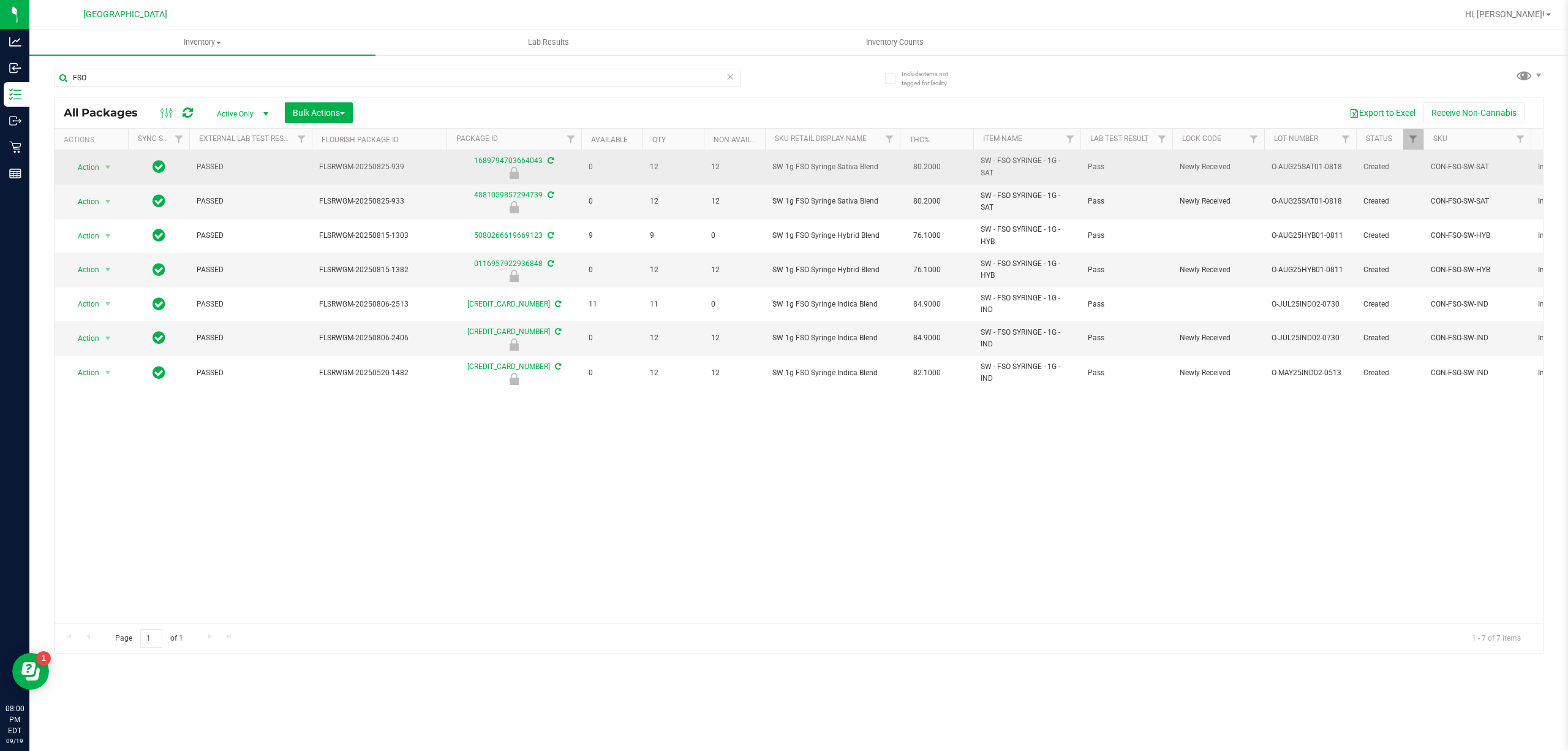
click at [843, 164] on span "SW 1g FSO Syringe Sativa Blend" at bounding box center [832, 167] width 120 height 11
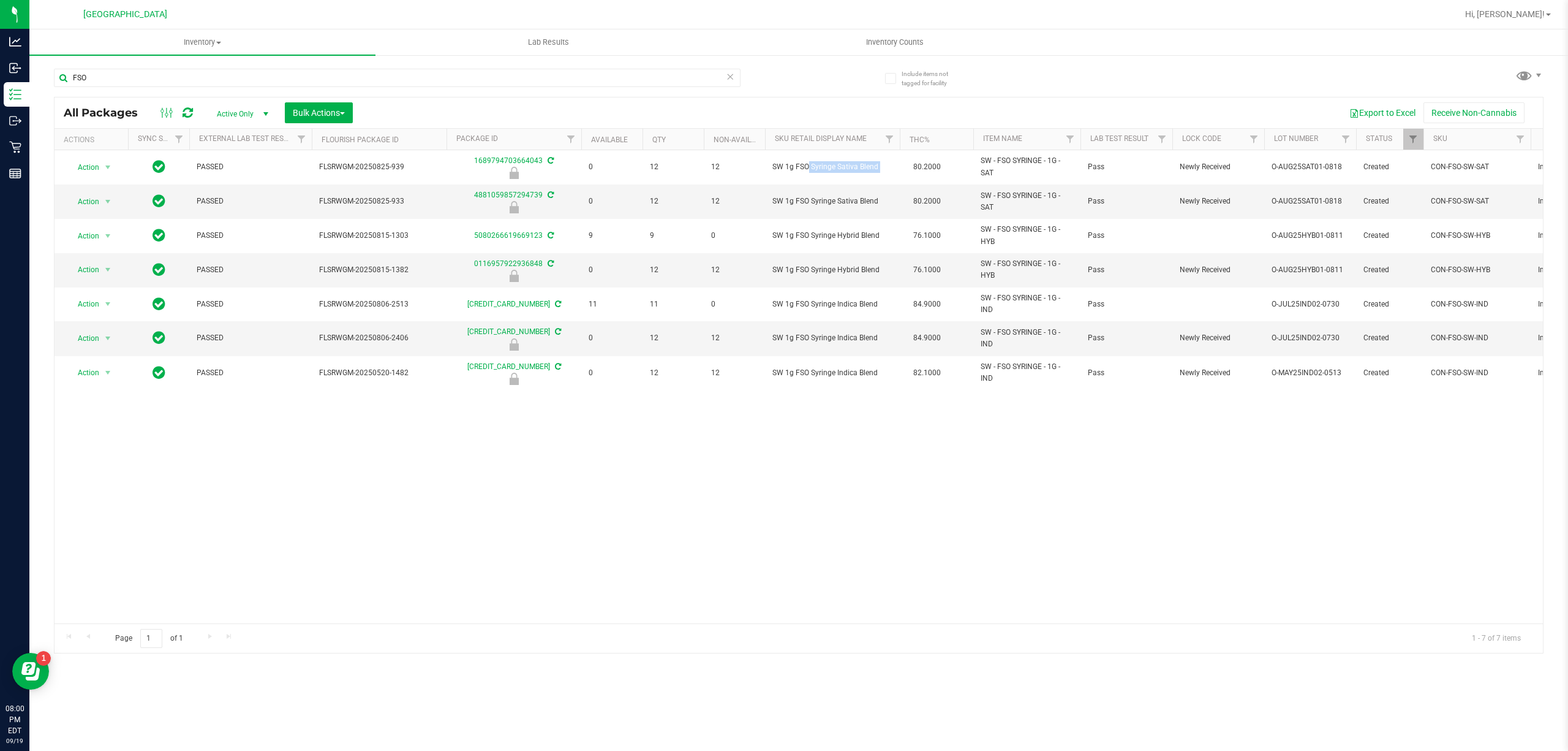
copy td "SW 1g FSO Syringe Sativa Blend"
click at [333, 93] on div "FSO" at bounding box center [396, 83] width 687 height 28
click at [331, 82] on input "FSO" at bounding box center [396, 78] width 687 height 19
paste input "SW 1g FSO Syringe Sativa Blend"
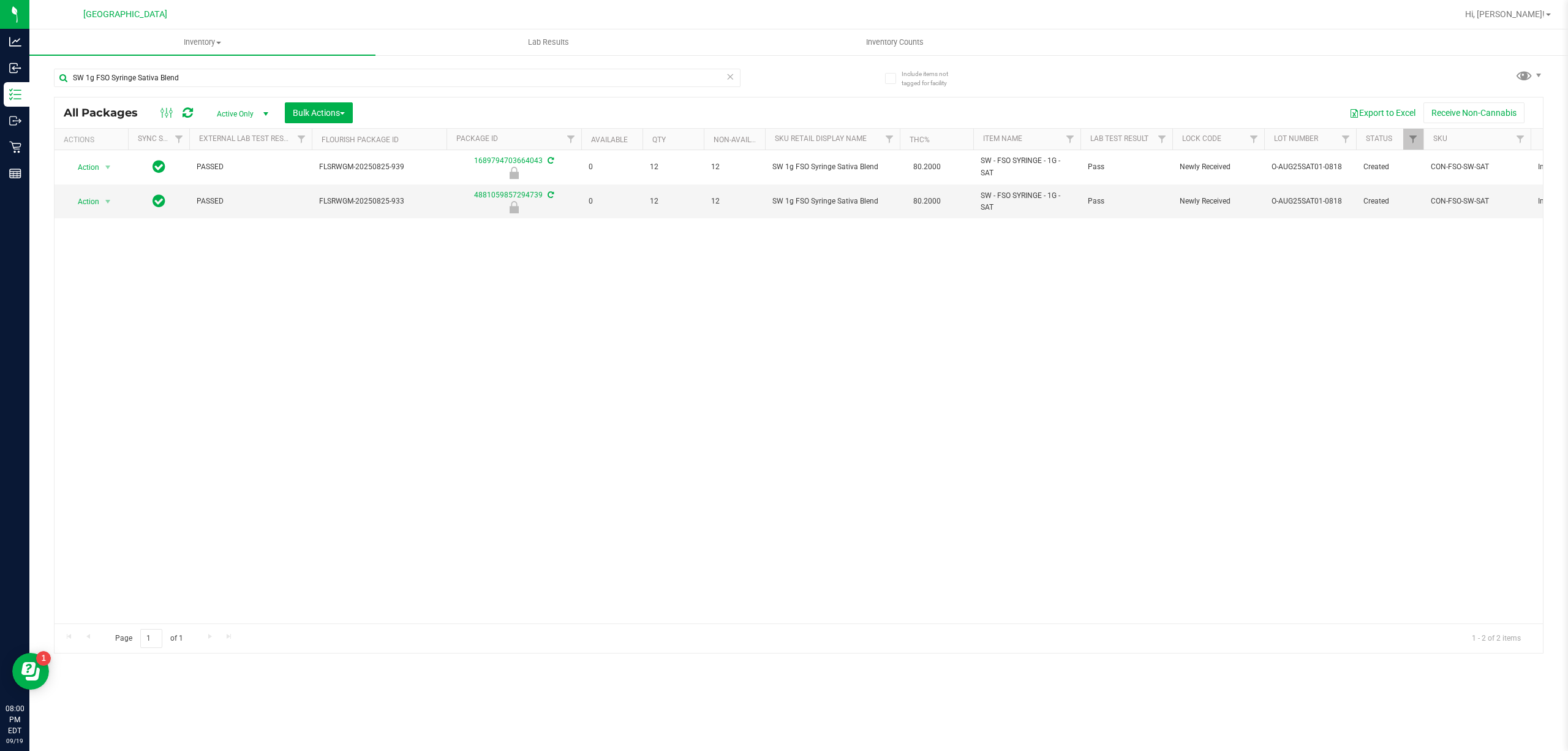
click at [691, 89] on div "SW 1g FSO Syringe Sativa Blend" at bounding box center [396, 83] width 687 height 28
click at [689, 86] on div "SW 1g FSO Syringe Sativa Blend" at bounding box center [396, 83] width 687 height 28
click at [687, 82] on input "SW 1g FSO Syringe Sativa Blend" at bounding box center [396, 78] width 687 height 19
click at [684, 87] on div "SW 1g FSO Syringe Sativa Blend" at bounding box center [396, 83] width 687 height 28
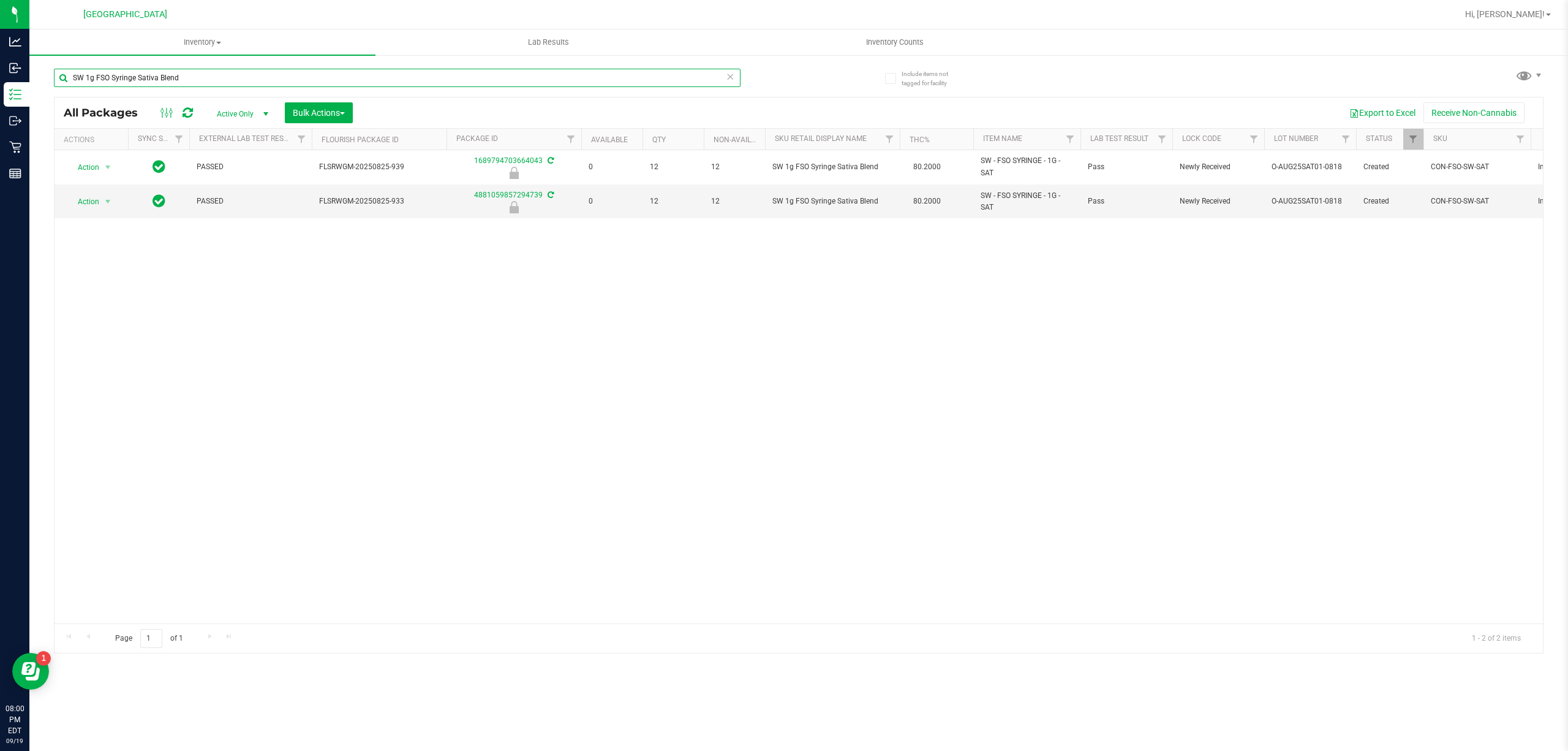
click at [684, 80] on input "SW 1g FSO Syringe Sativa Blend" at bounding box center [396, 78] width 687 height 19
click at [676, 80] on input "SW 1g FSO Syringe Sativa Blend" at bounding box center [396, 78] width 687 height 19
click at [675, 81] on input "SW 1g FSO Syringe Sativa Blend" at bounding box center [396, 78] width 687 height 19
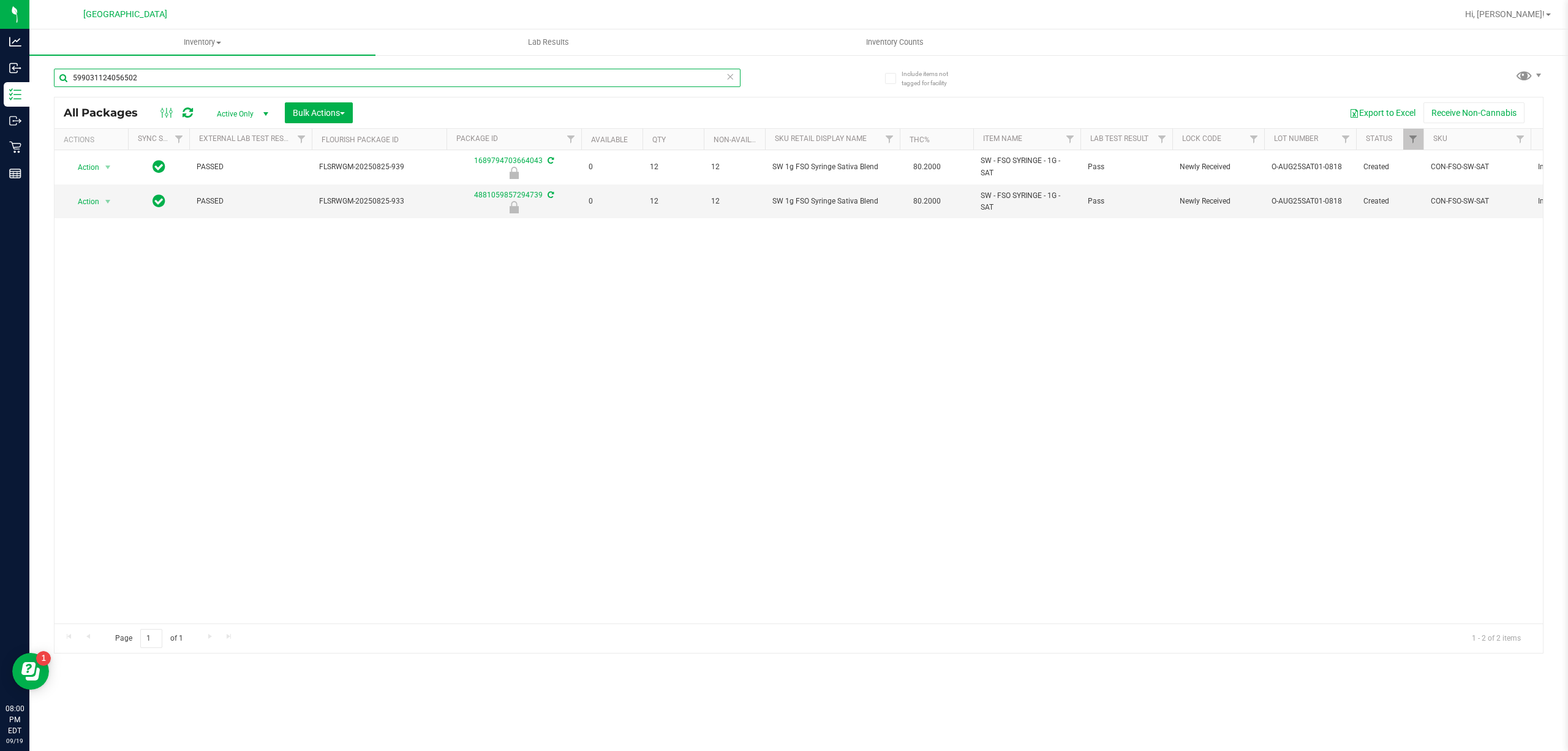
type input "5990311240565021"
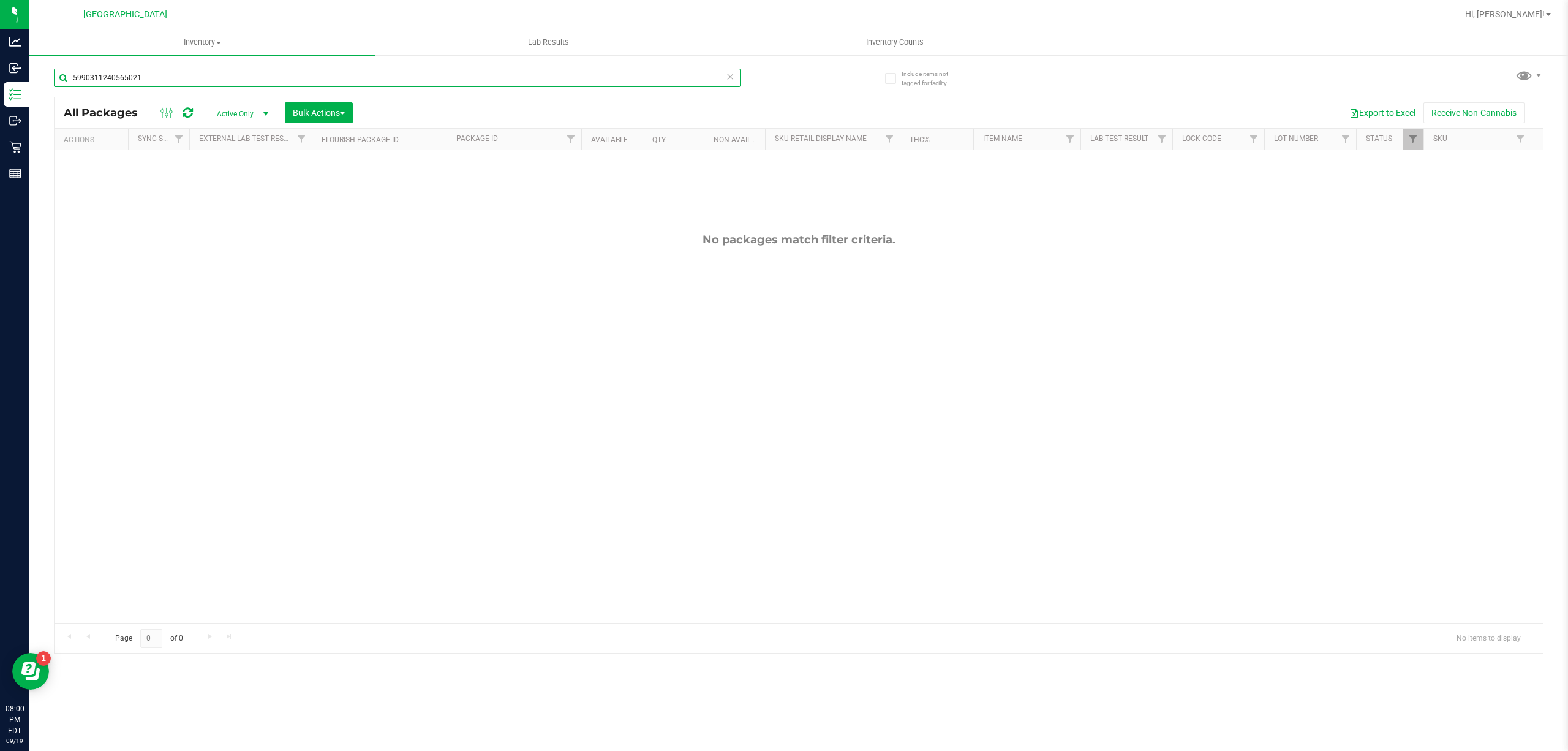
click at [444, 76] on input "5990311240565021" at bounding box center [396, 78] width 687 height 19
type input "SRH"
click at [422, 86] on input "SRH" at bounding box center [396, 78] width 687 height 19
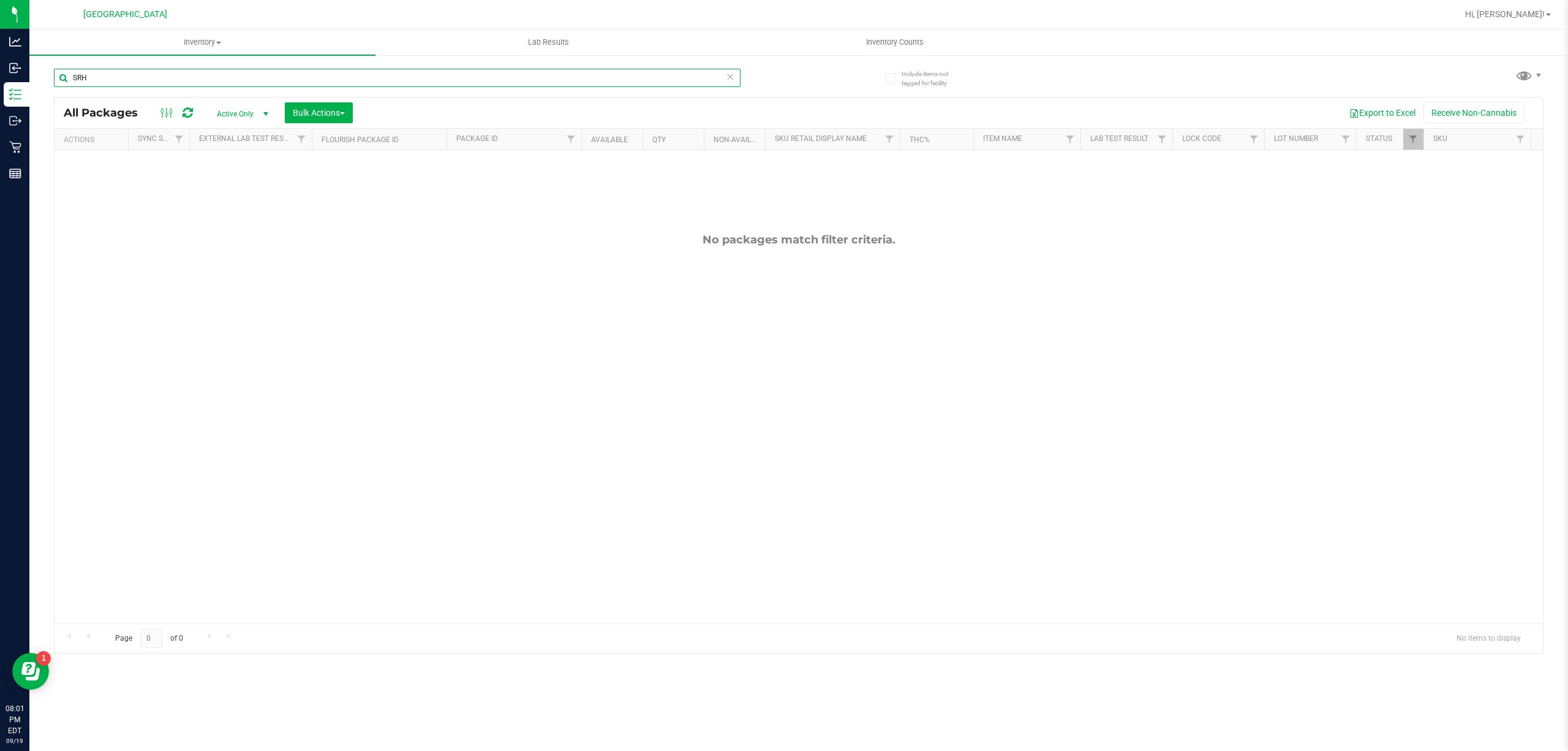
click at [422, 86] on input "SRH" at bounding box center [396, 78] width 687 height 19
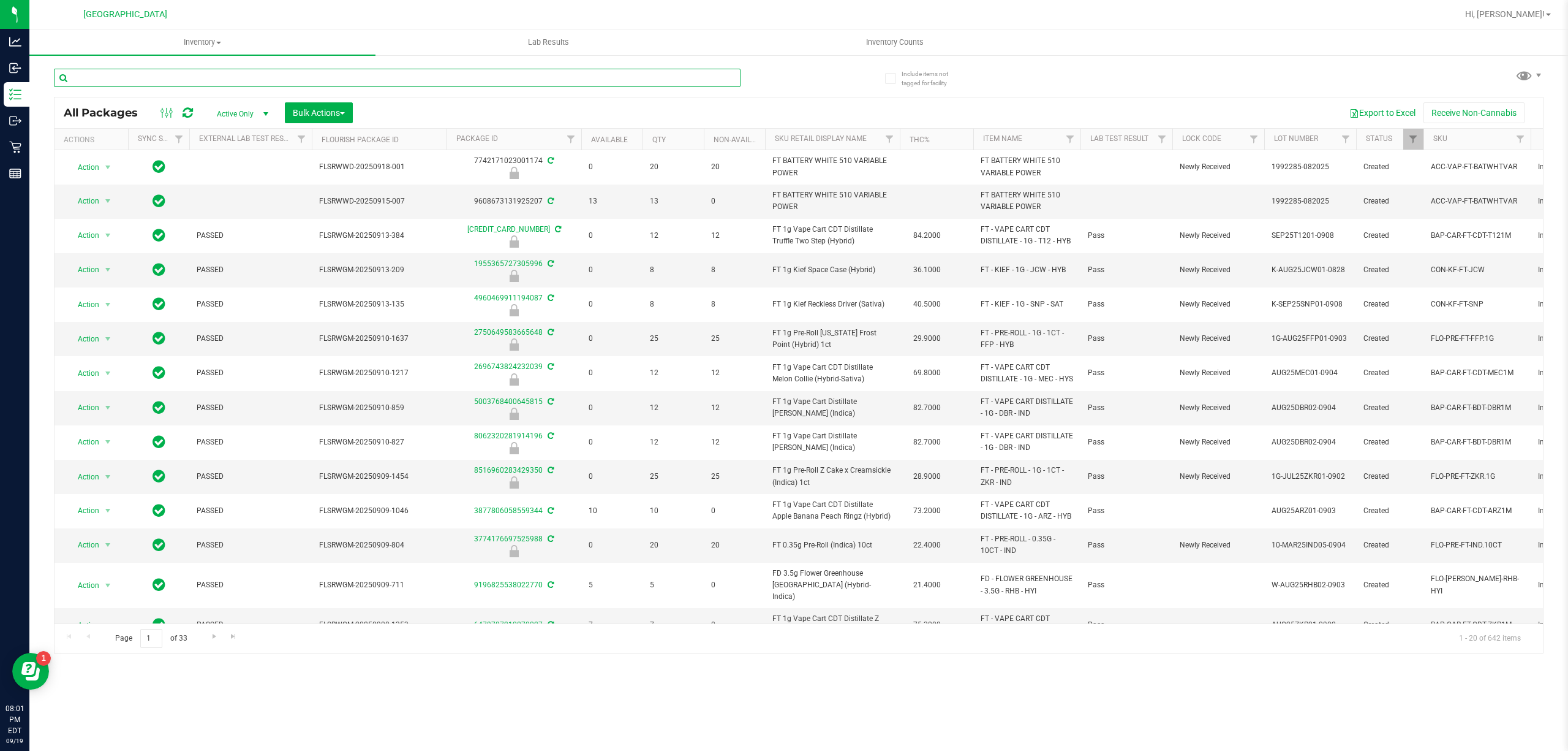
click at [381, 79] on input "text" at bounding box center [396, 78] width 687 height 19
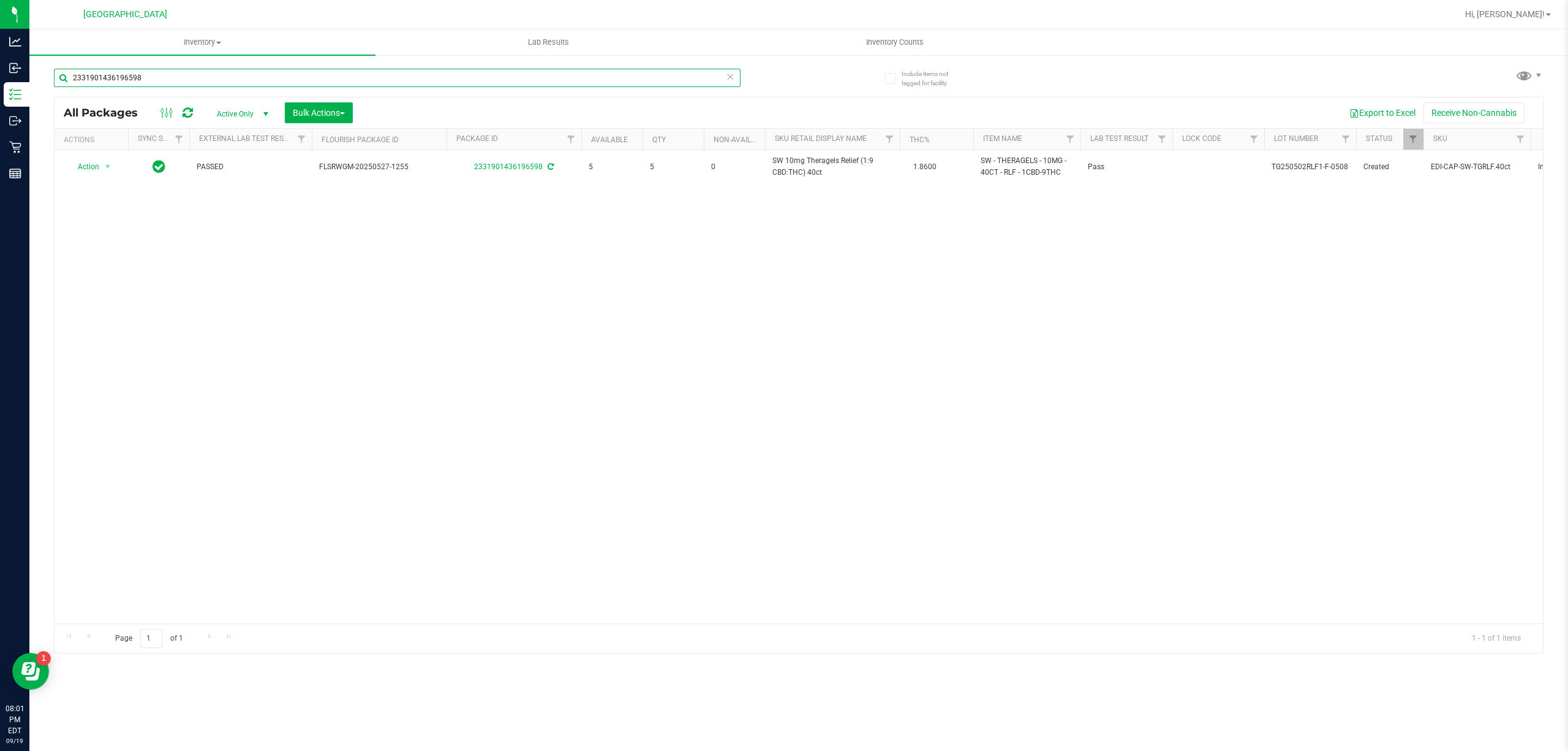
click at [364, 81] on input "2331901436196598" at bounding box center [396, 78] width 687 height 19
click at [364, 82] on input "2331901436196598" at bounding box center [396, 78] width 687 height 19
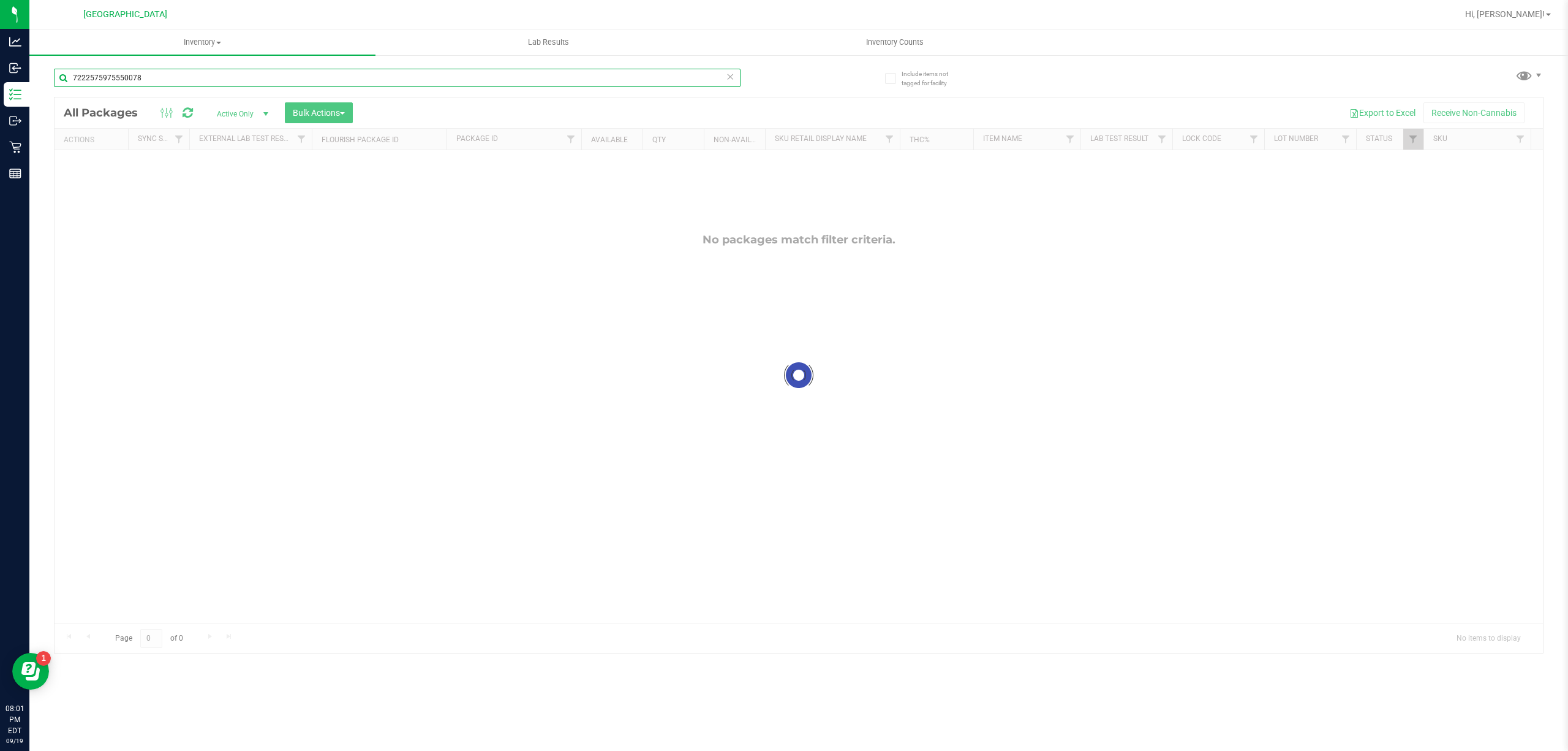
click at [423, 82] on input "7222575975550078" at bounding box center [396, 78] width 687 height 19
type input "8371630096047559"
click at [424, 78] on input "8371630096047559" at bounding box center [396, 78] width 687 height 19
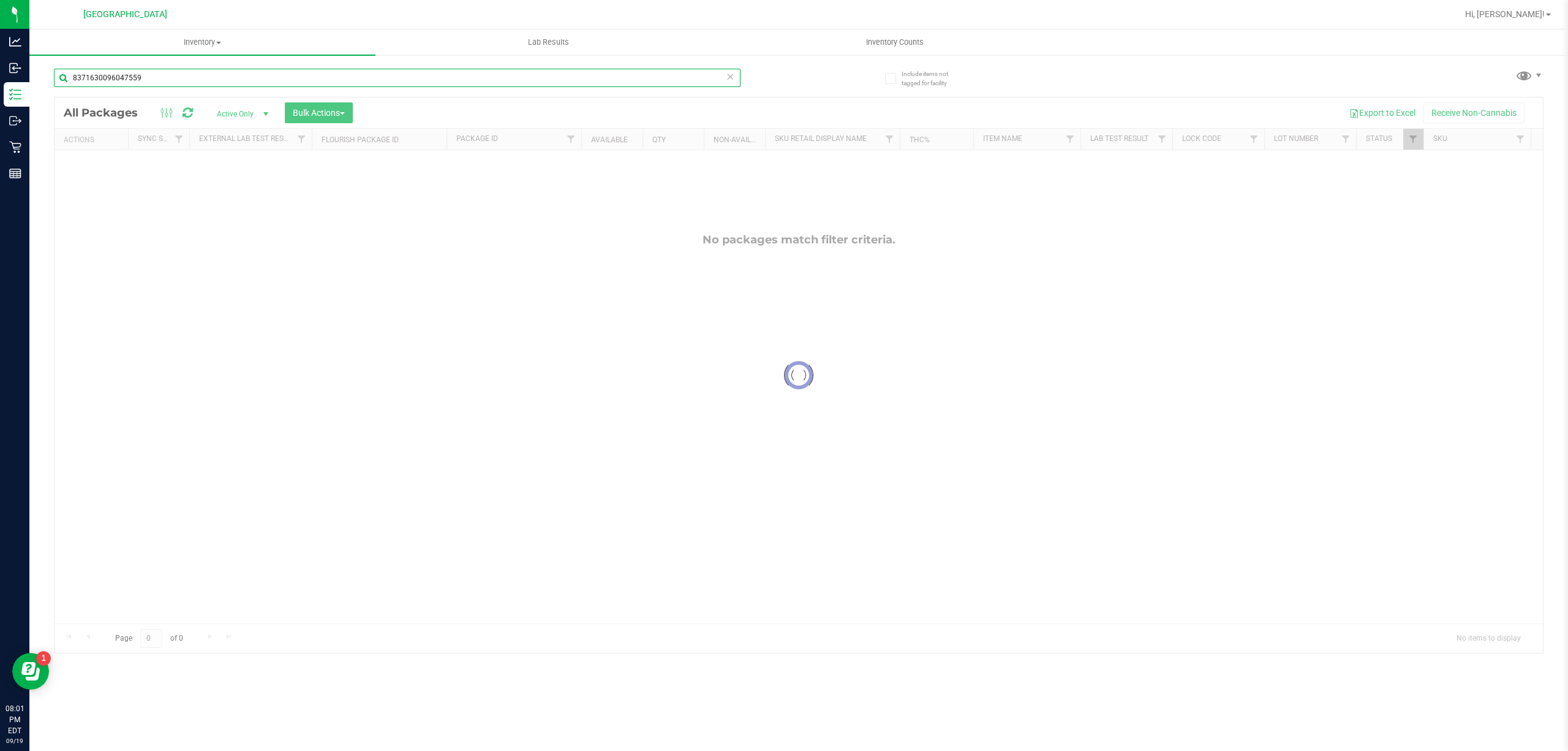
click at [424, 78] on input "8371630096047559" at bounding box center [396, 78] width 687 height 19
type input "SWT"
click at [412, 79] on input "SWT" at bounding box center [396, 78] width 687 height 19
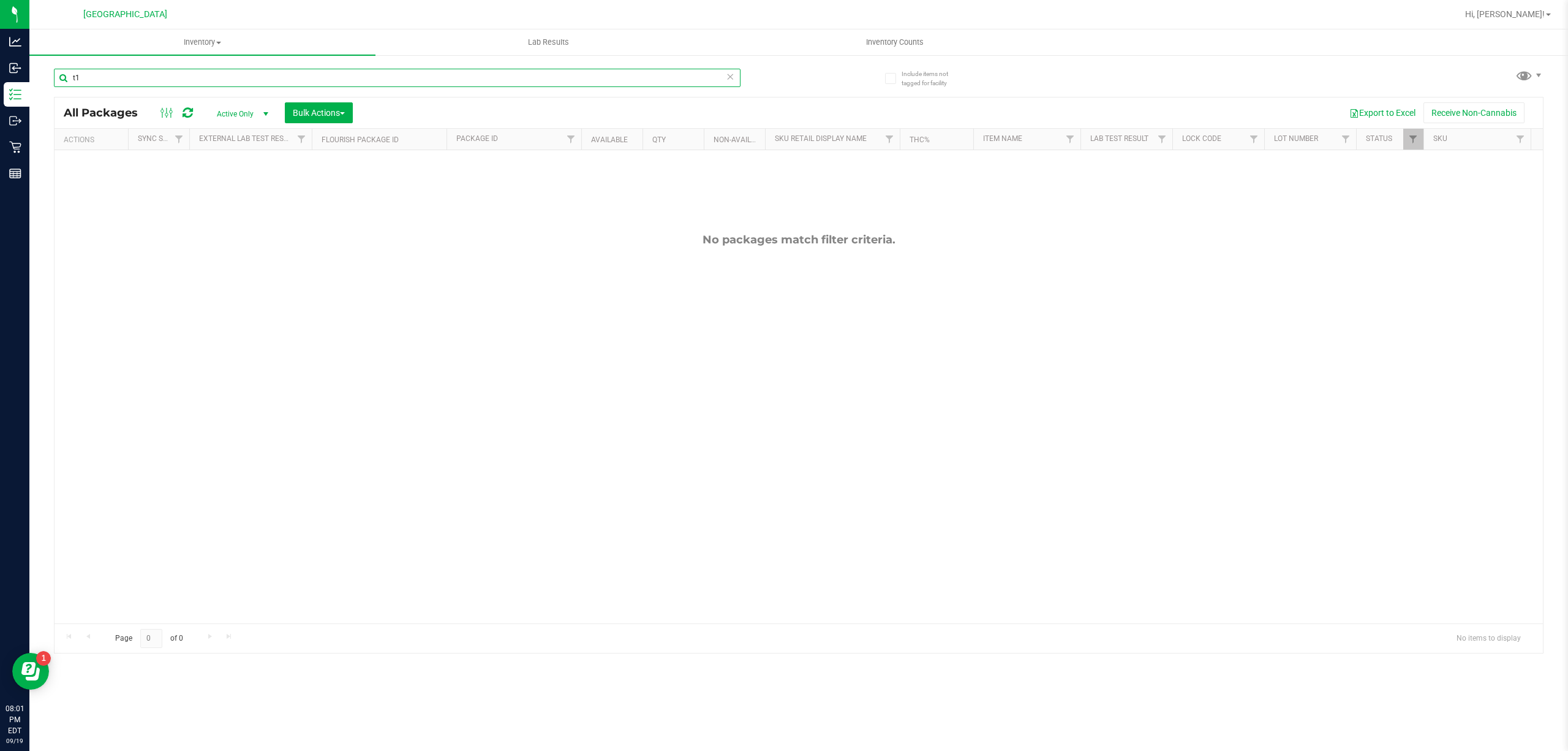
type input "t17"
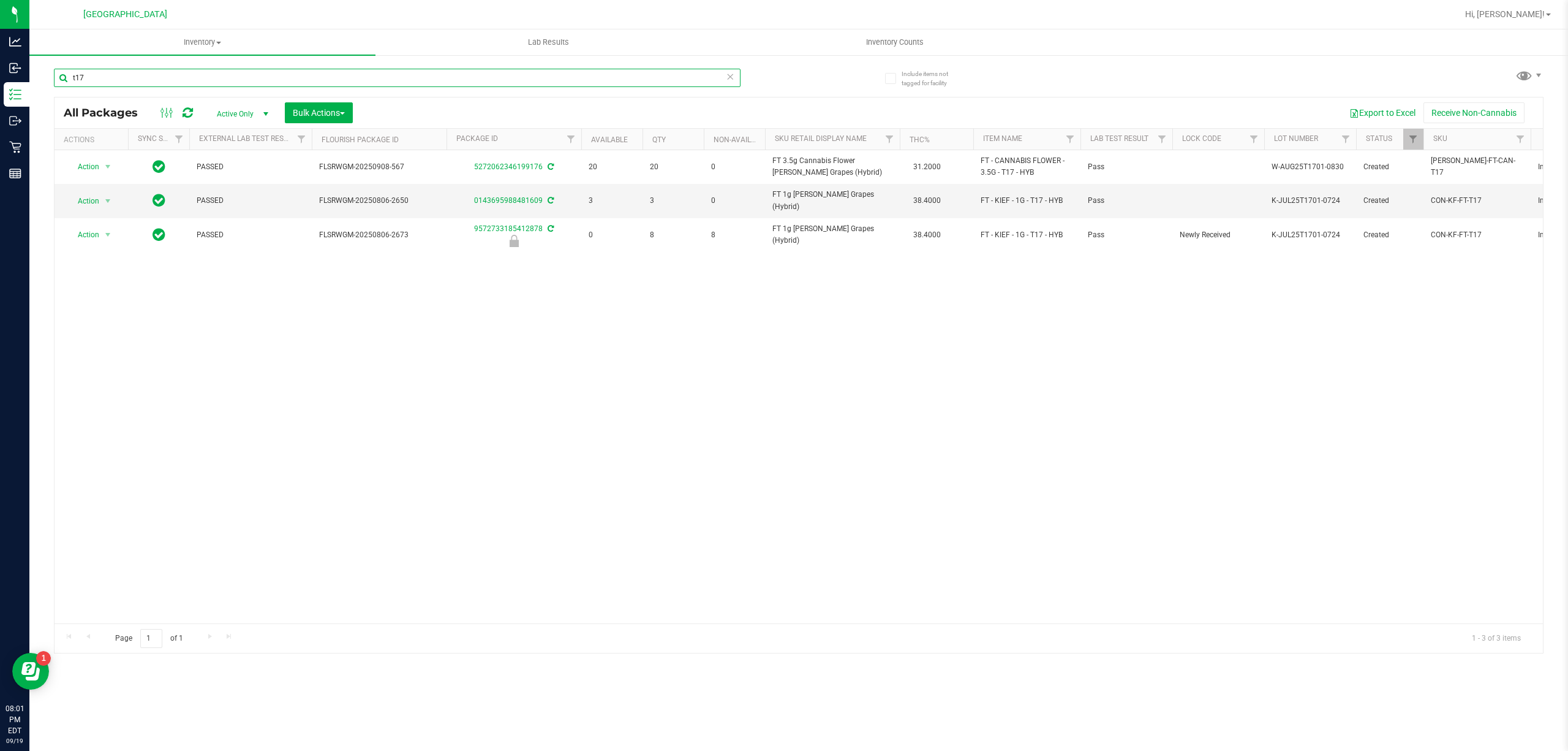
click at [603, 78] on input "t17" at bounding box center [396, 78] width 687 height 19
type input "8371630096047559"
